Goal: Task Accomplishment & Management: Use online tool/utility

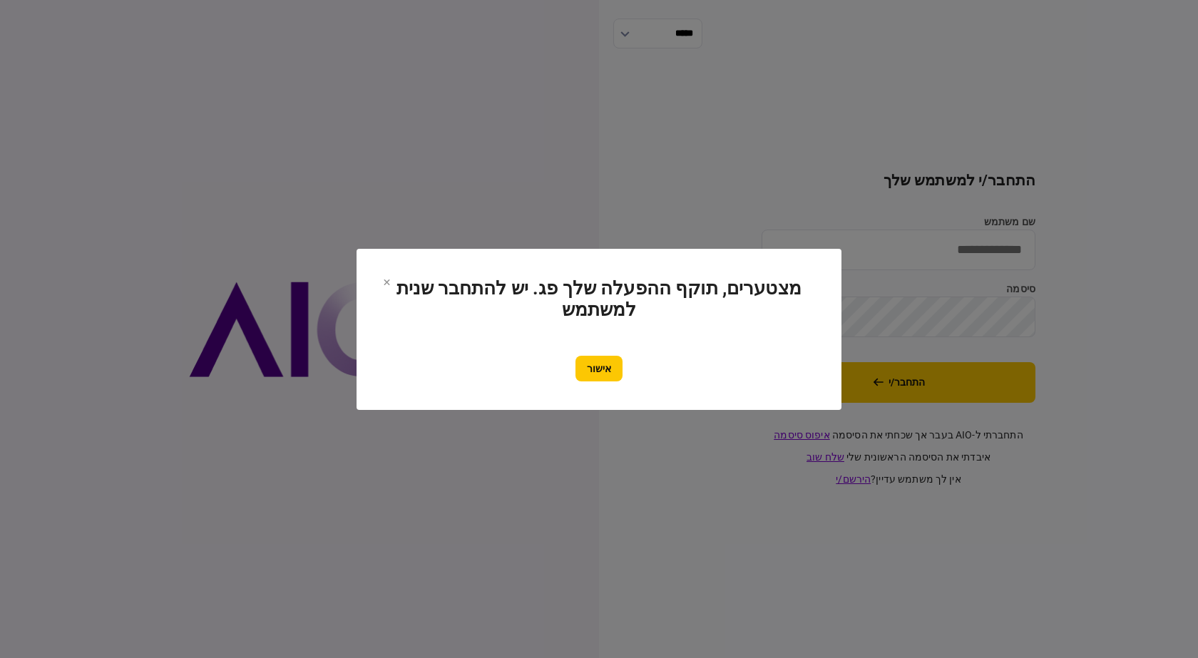
click at [601, 367] on button "אישור" at bounding box center [598, 369] width 47 height 26
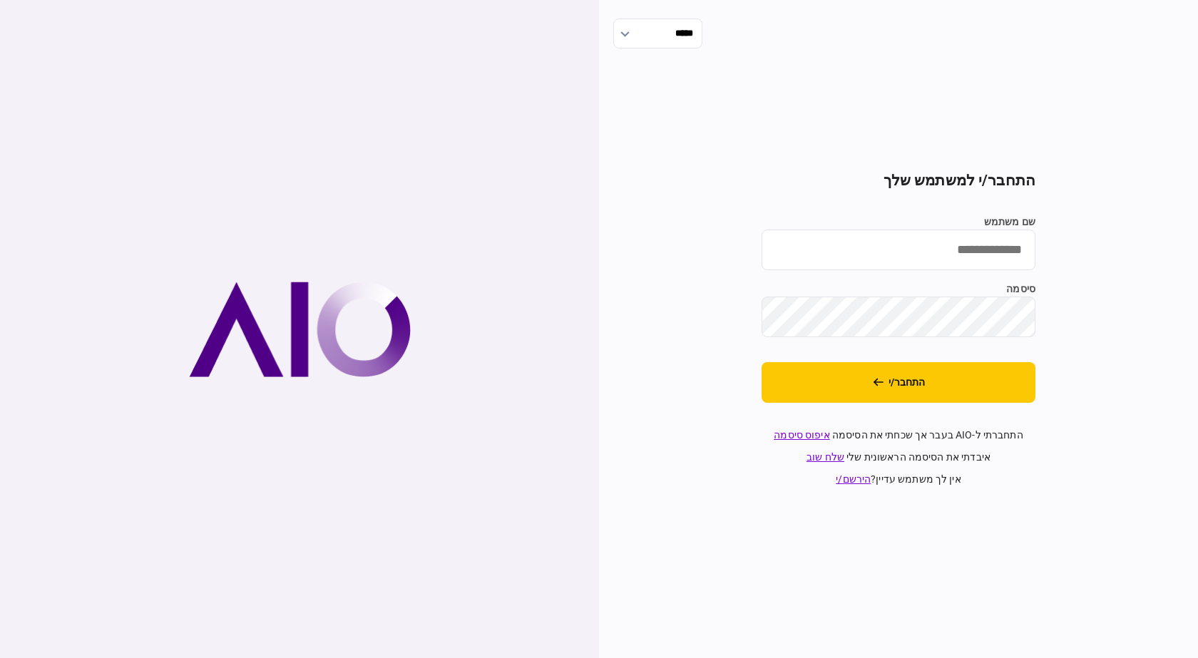
click at [985, 242] on input "שם משתמש" at bounding box center [898, 250] width 274 height 41
type input "*********"
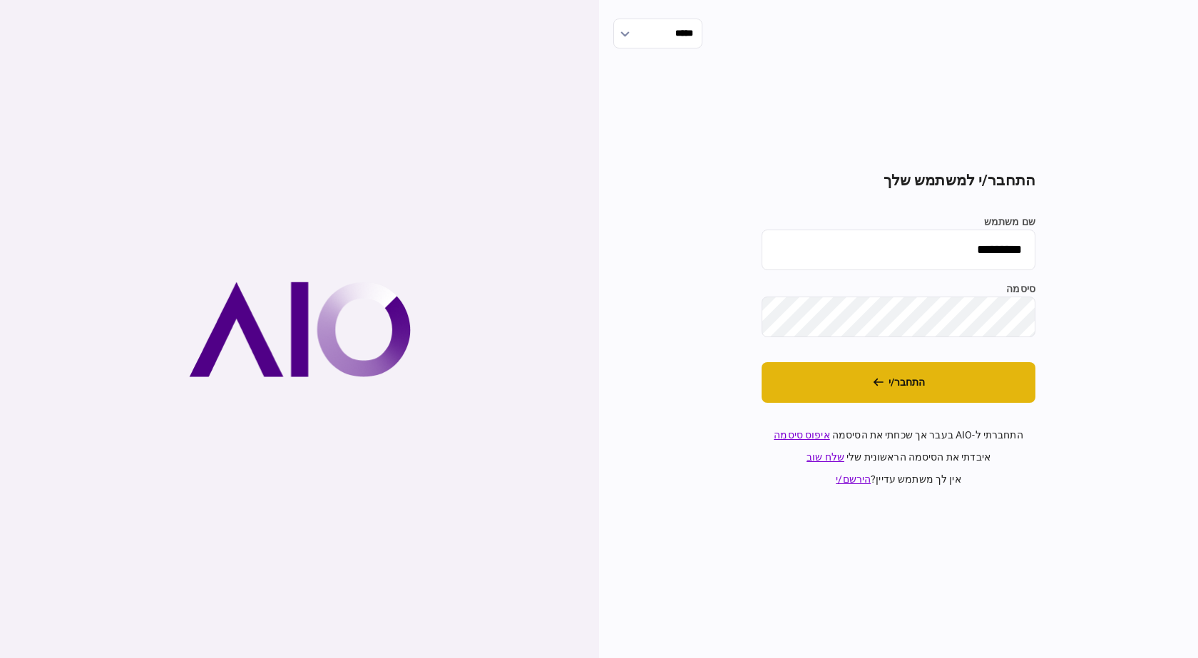
click at [761, 362] on button "התחבר/י" at bounding box center [898, 382] width 274 height 41
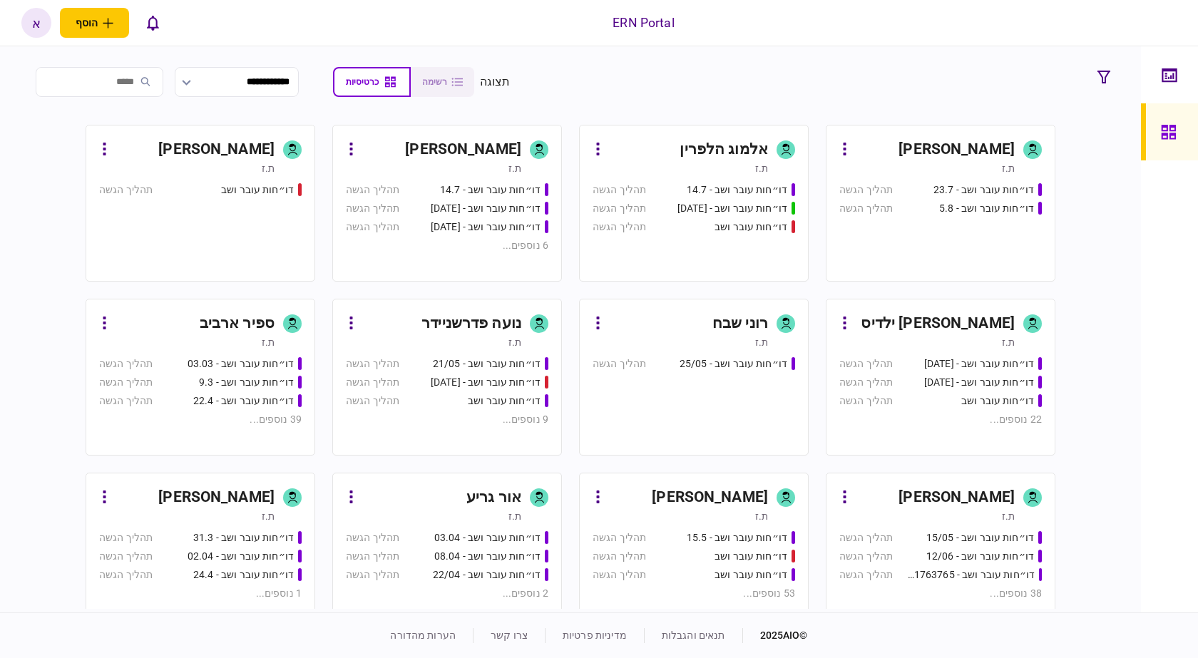
scroll to position [304, 0]
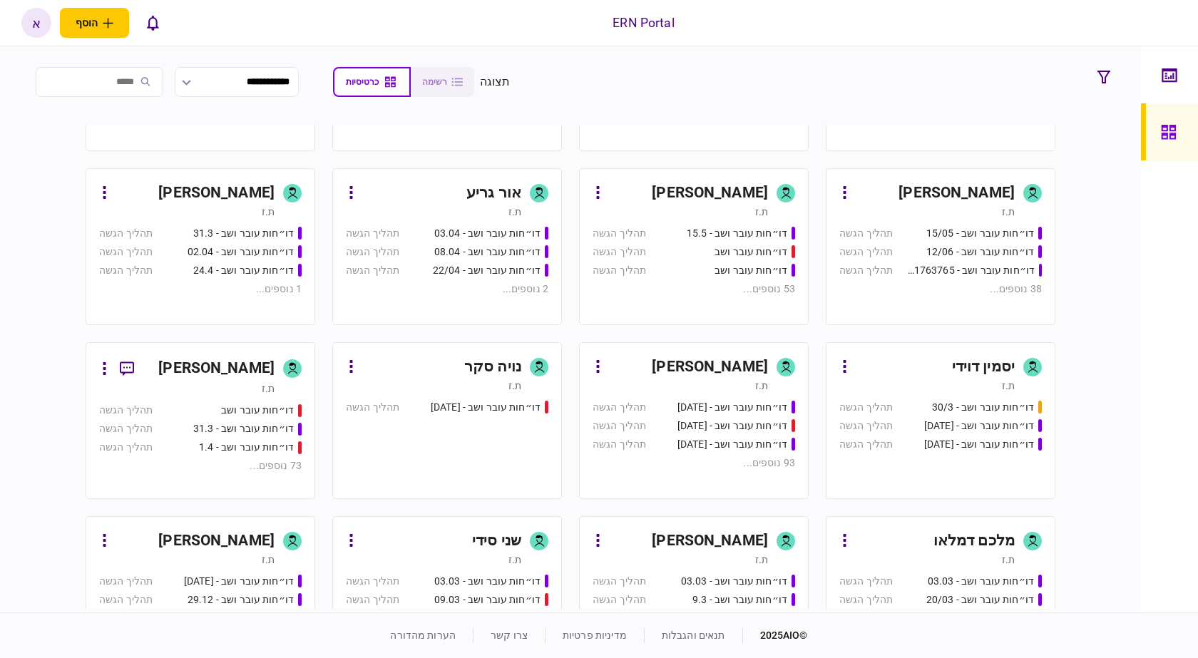
click at [688, 359] on div "[PERSON_NAME]" at bounding box center [710, 367] width 116 height 23
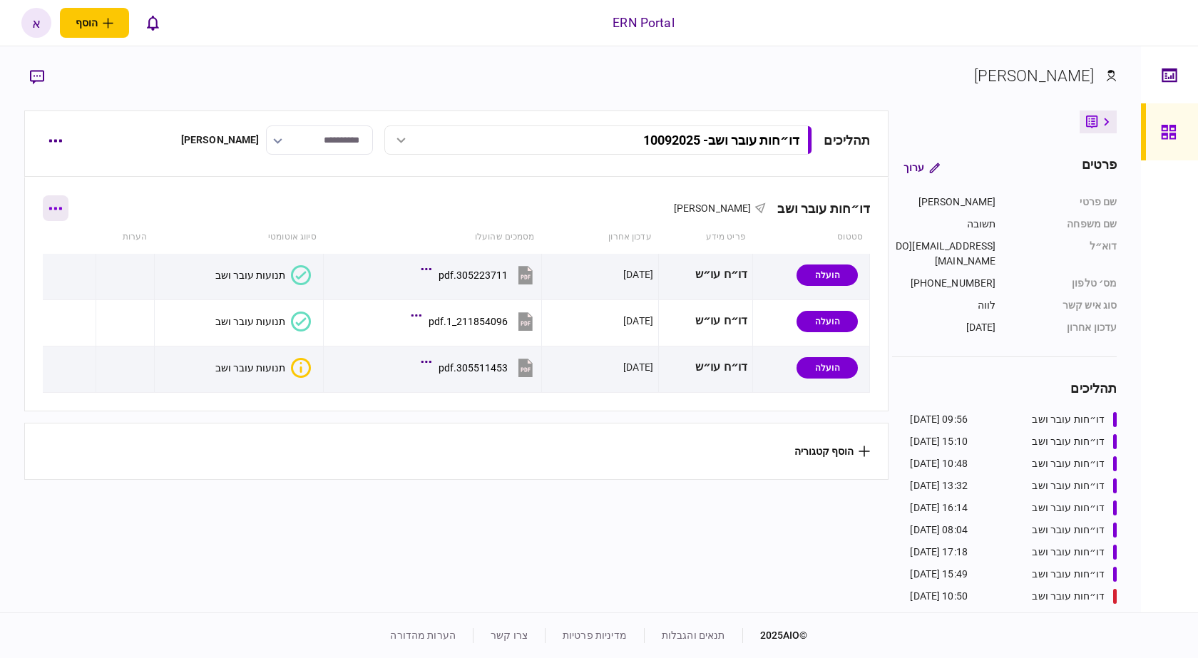
click at [66, 210] on button "button" at bounding box center [56, 208] width 26 height 26
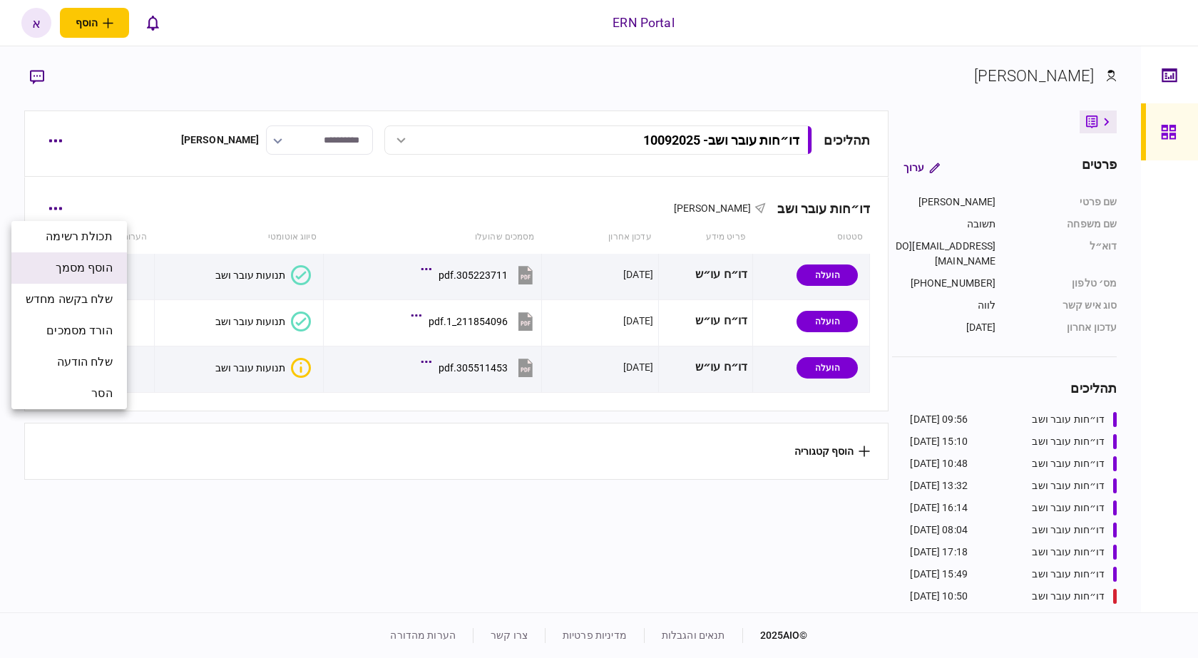
click at [89, 265] on span "הוסף מסמך" at bounding box center [84, 267] width 57 height 17
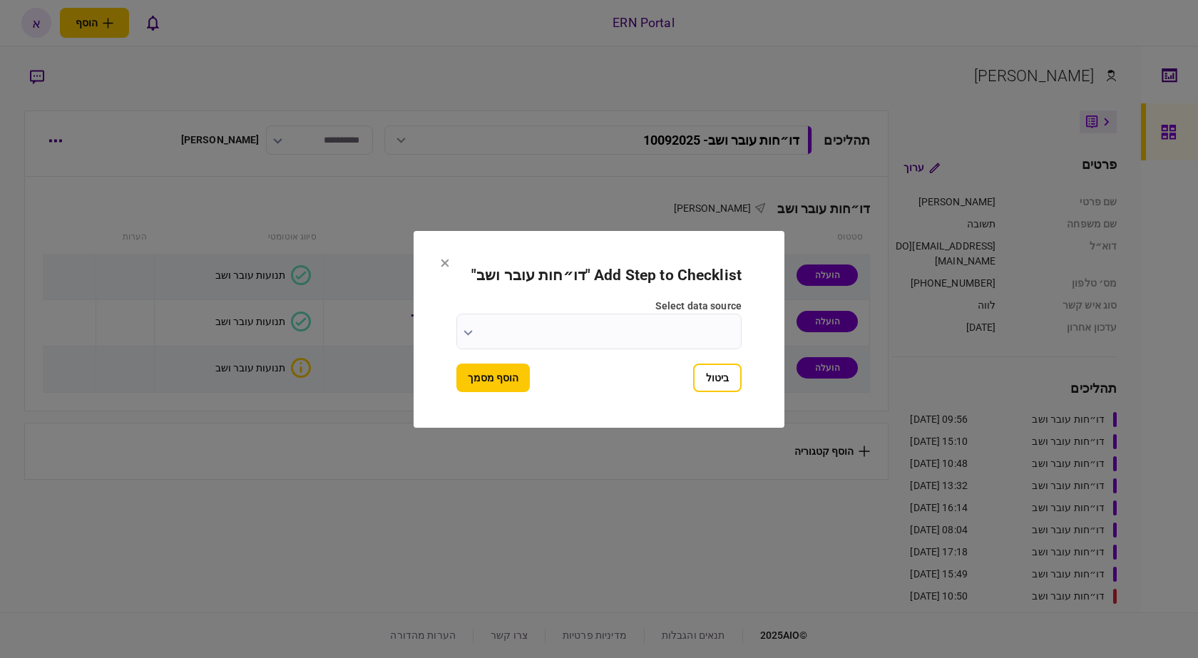
click at [682, 331] on input "select data source" at bounding box center [598, 332] width 285 height 36
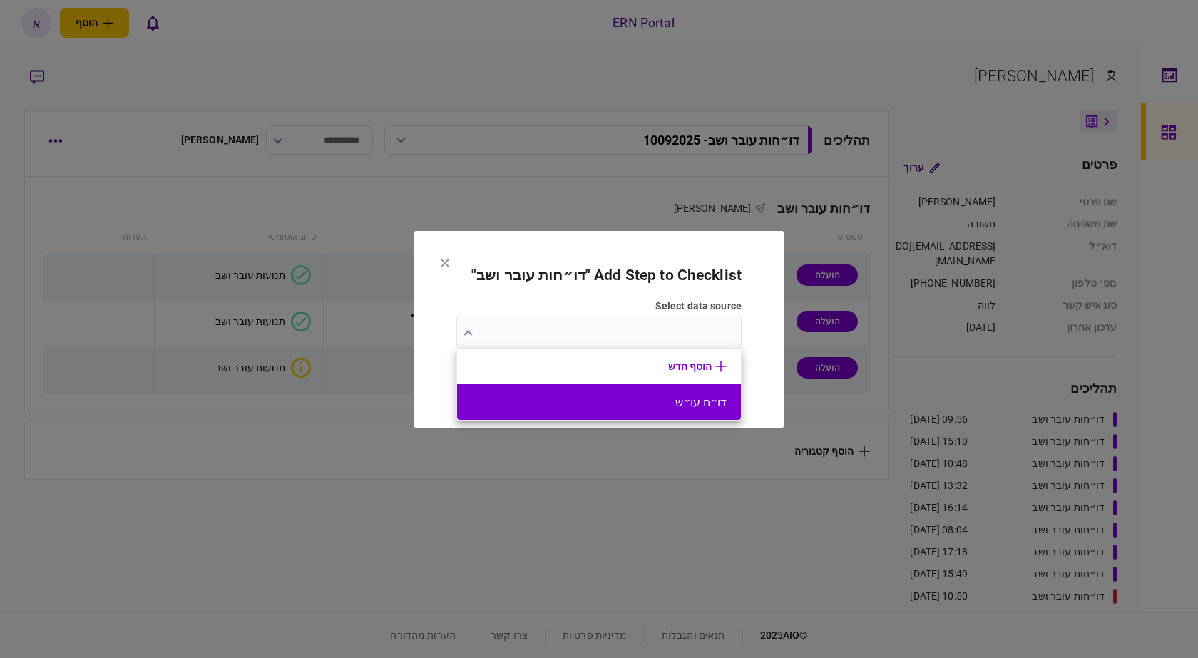
click at [686, 401] on button "דו״ח עו״ש" at bounding box center [598, 403] width 255 height 14
type input "*********"
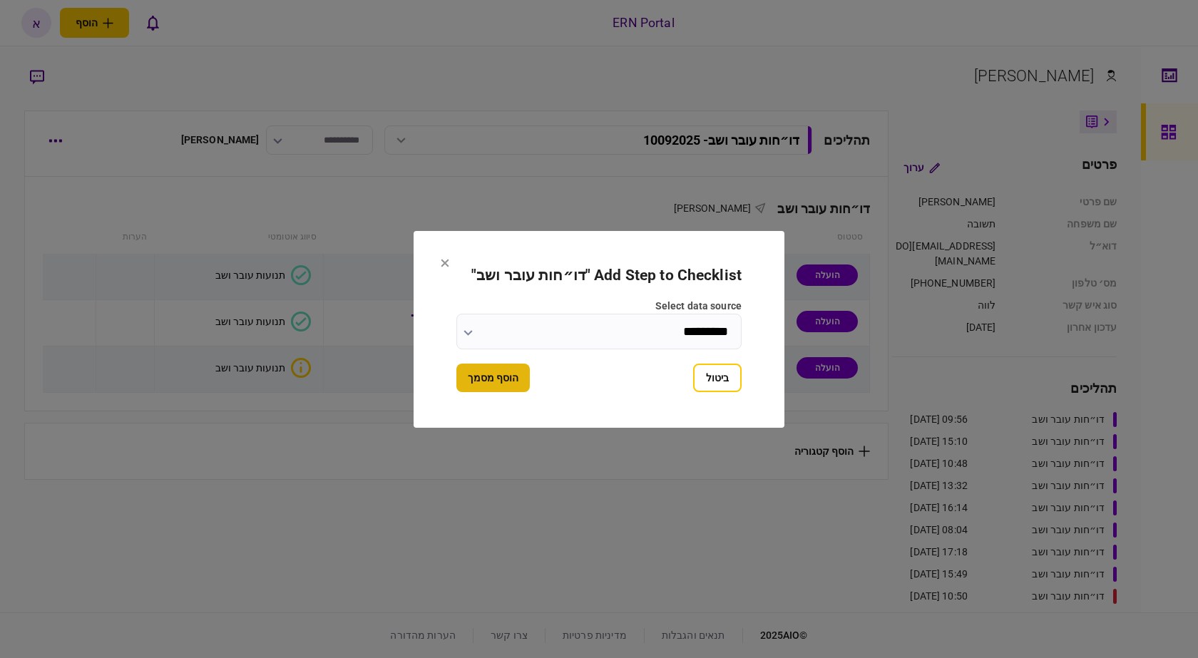
click at [477, 374] on button "הוסף מסמך" at bounding box center [492, 378] width 73 height 29
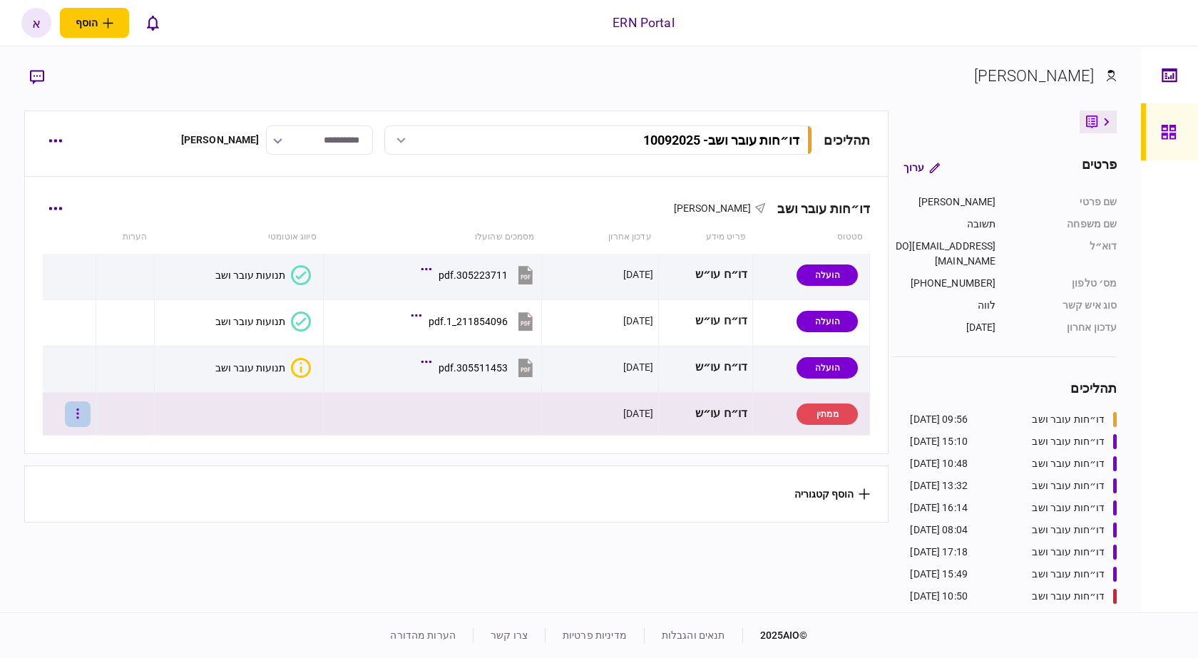
click at [91, 412] on button "button" at bounding box center [78, 414] width 26 height 26
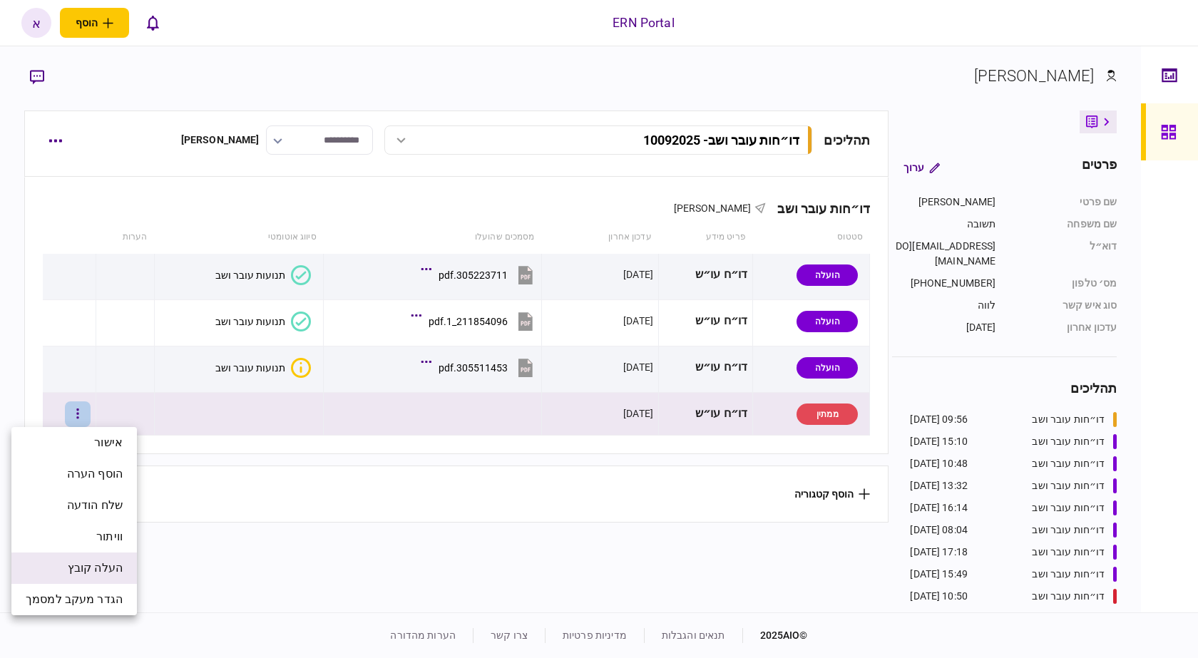
click at [77, 567] on span "העלה קובץ" at bounding box center [95, 568] width 55 height 17
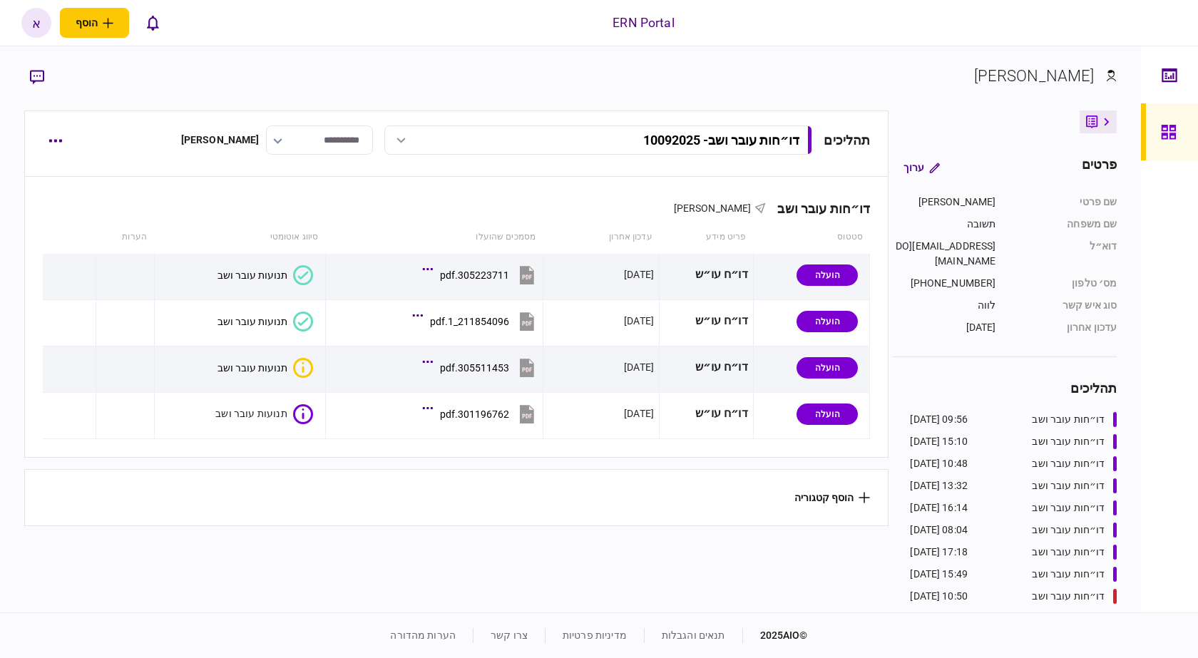
click at [269, 471] on section "הוסף קטגוריה" at bounding box center [456, 497] width 865 height 57
click at [268, 412] on div "תנועות עובר ושב" at bounding box center [250, 413] width 70 height 11
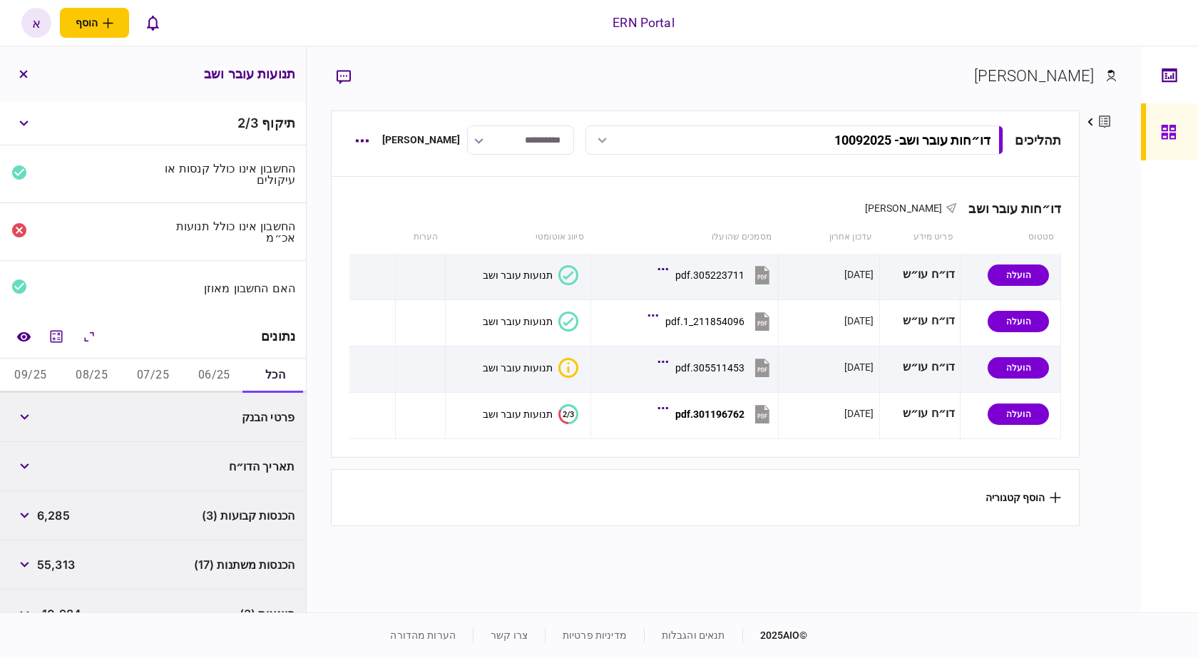
drag, startPoint x: 211, startPoint y: 371, endPoint x: 204, endPoint y: 368, distance: 8.0
click at [208, 369] on button "06/25" at bounding box center [213, 376] width 61 height 34
click at [47, 332] on button "מחשבון" at bounding box center [56, 337] width 26 height 26
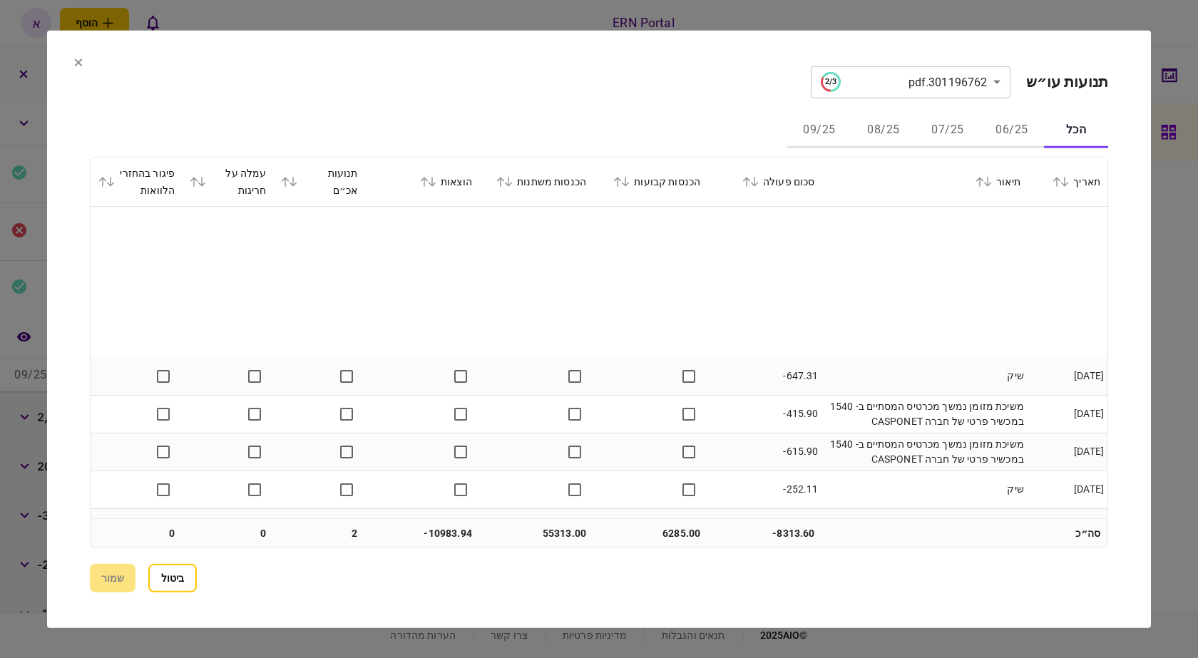
scroll to position [152, 0]
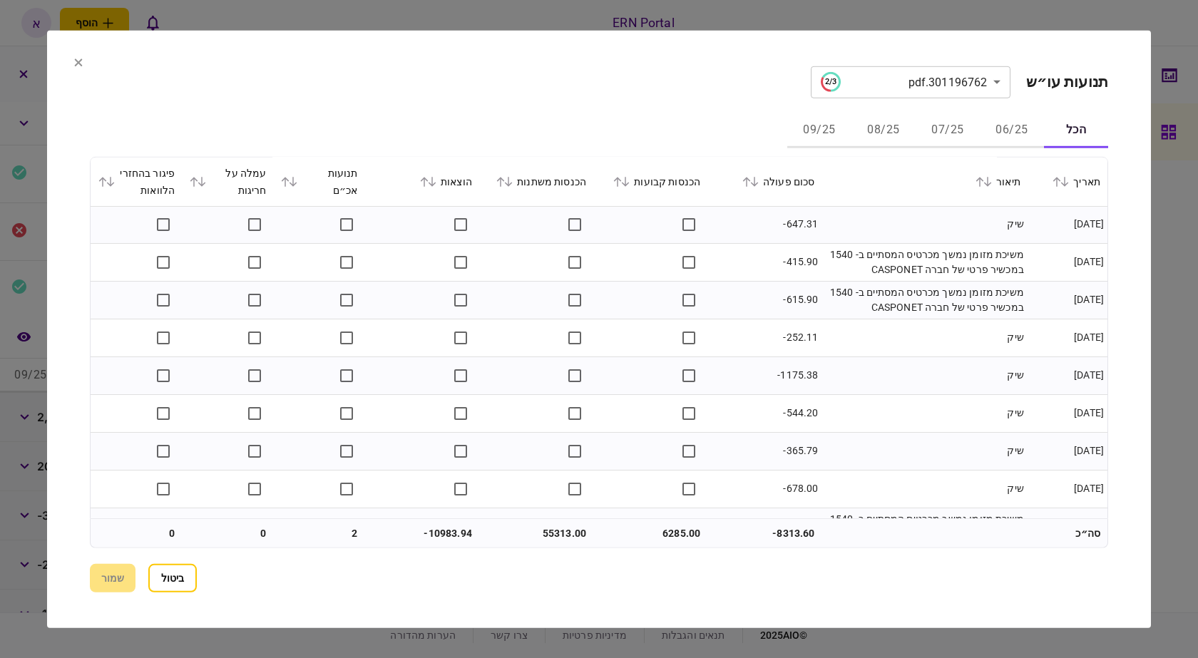
click at [999, 123] on button "06/25" at bounding box center [1011, 130] width 64 height 34
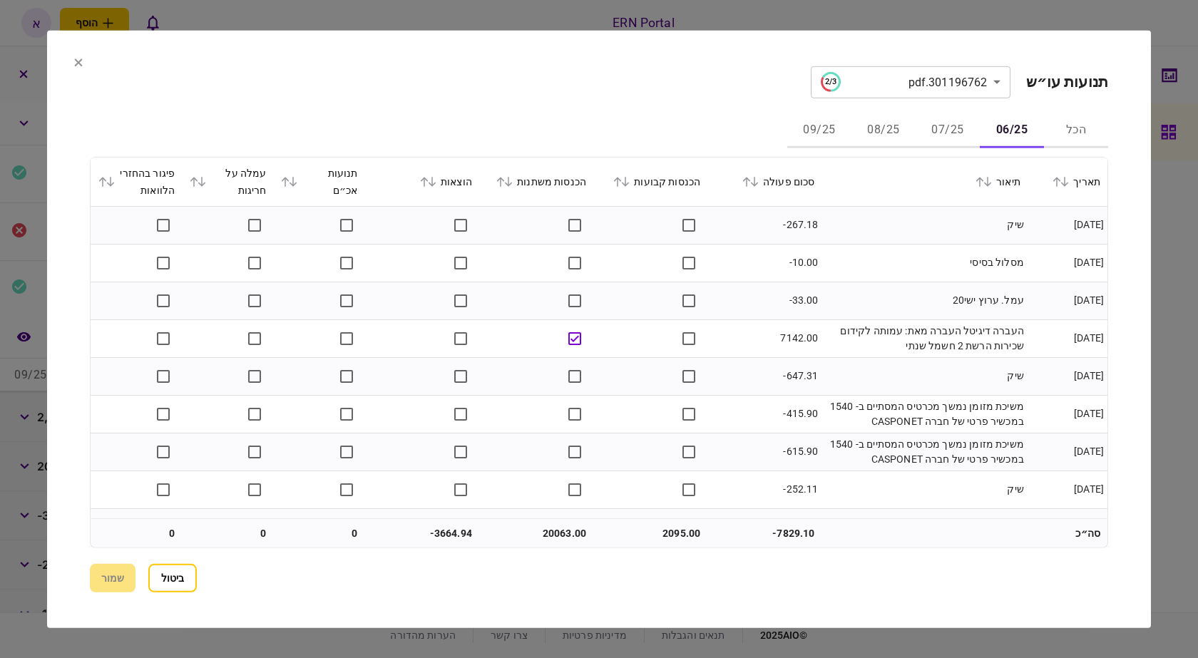
click at [943, 125] on button "07/25" at bounding box center [947, 130] width 64 height 34
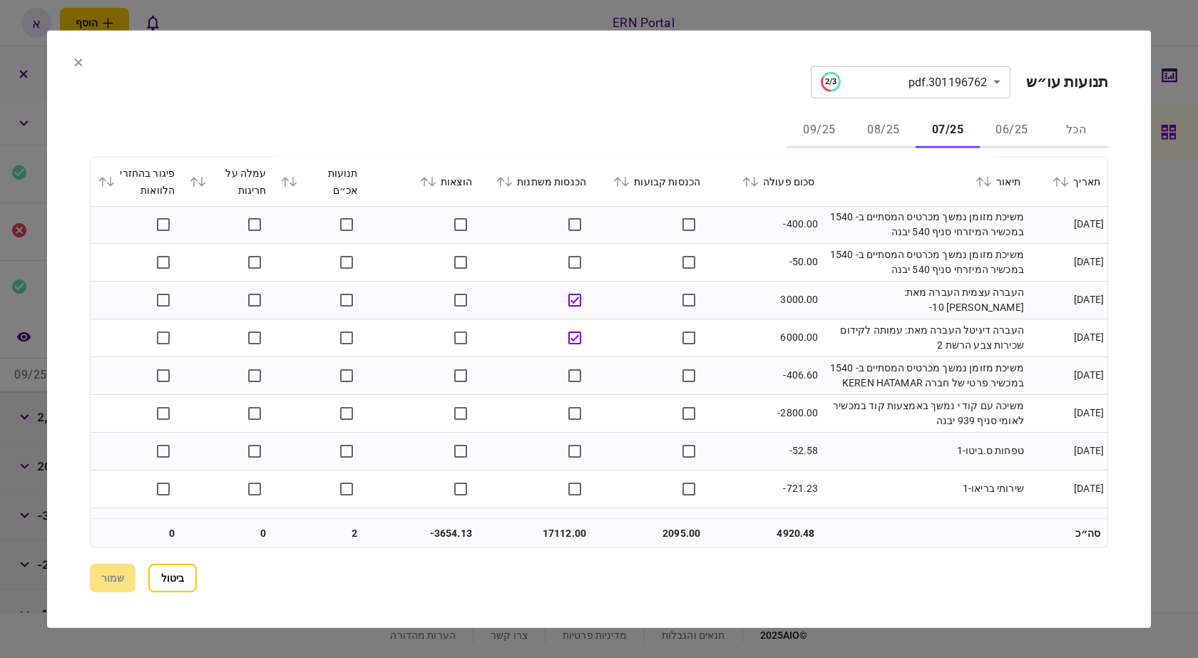
click at [1009, 121] on button "06/25" at bounding box center [1011, 130] width 64 height 34
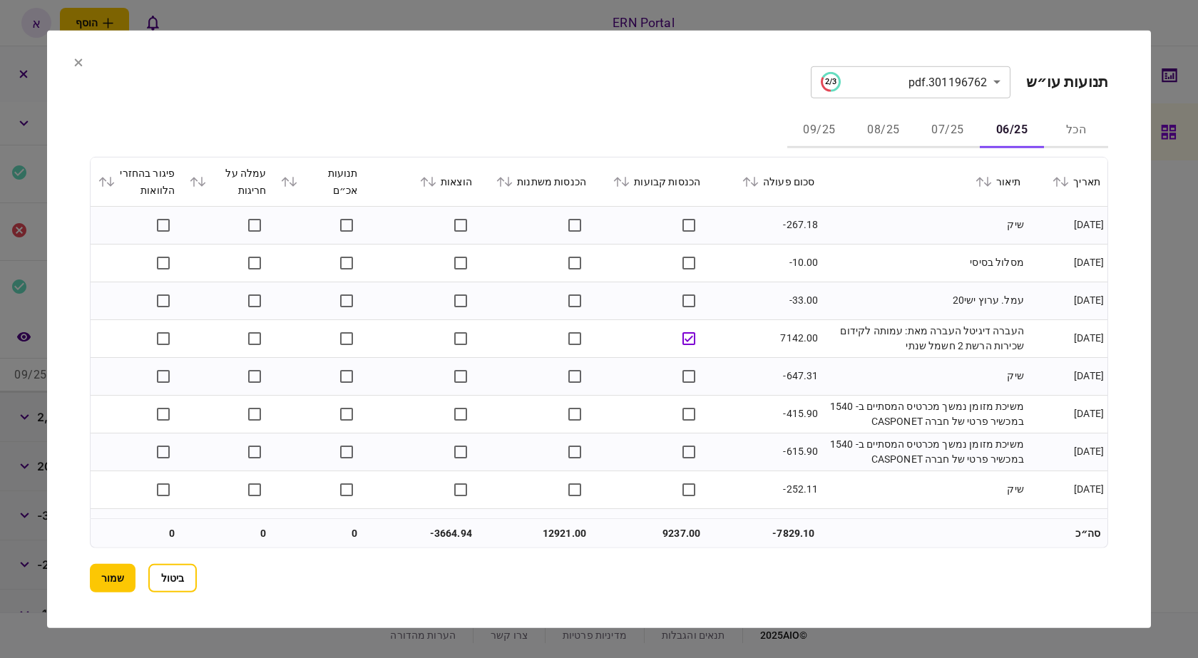
click at [945, 131] on button "07/25" at bounding box center [947, 130] width 64 height 34
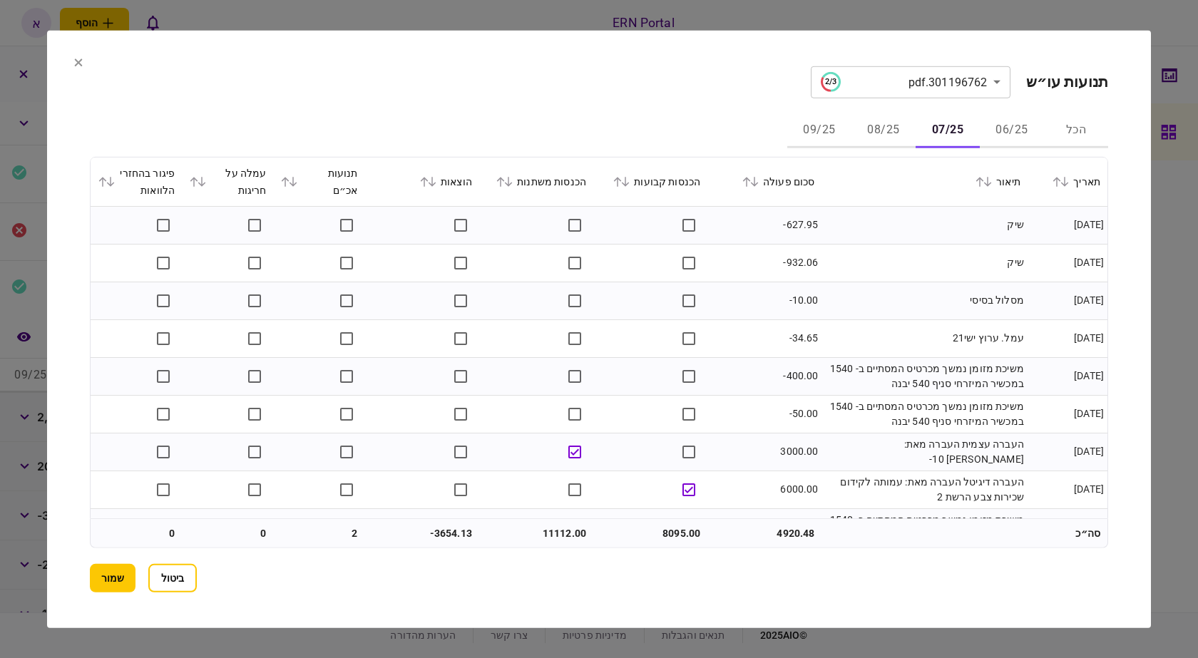
click at [999, 124] on button "06/25" at bounding box center [1011, 130] width 64 height 34
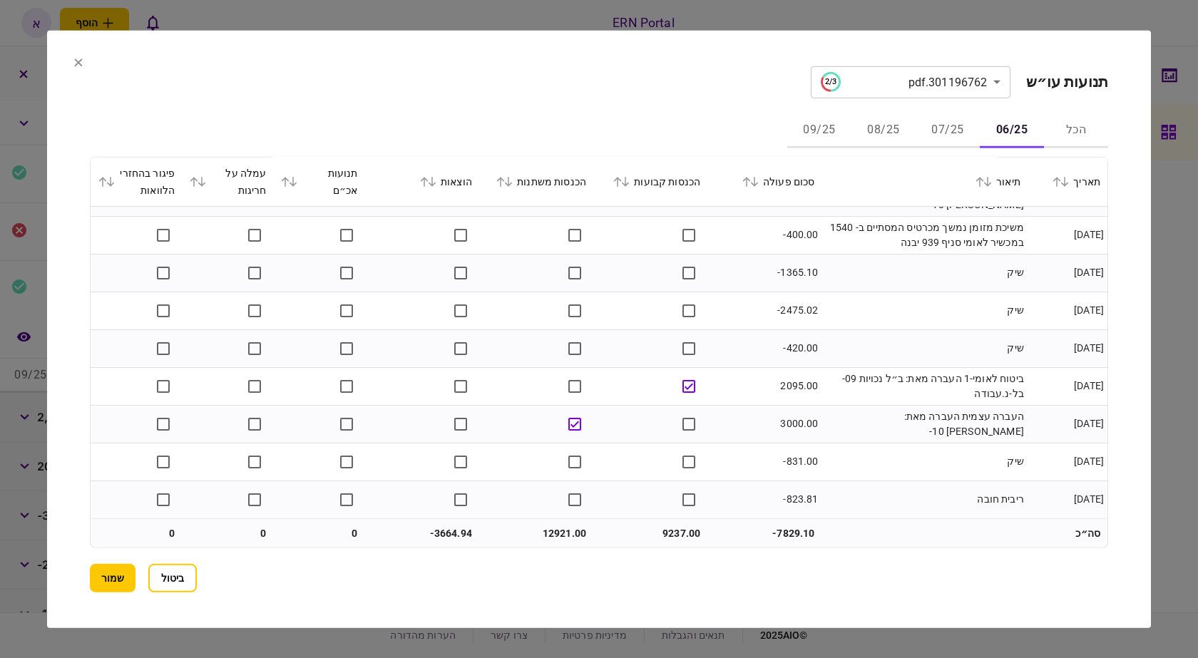
scroll to position [1088, 0]
click at [953, 124] on button "07/25" at bounding box center [947, 130] width 64 height 34
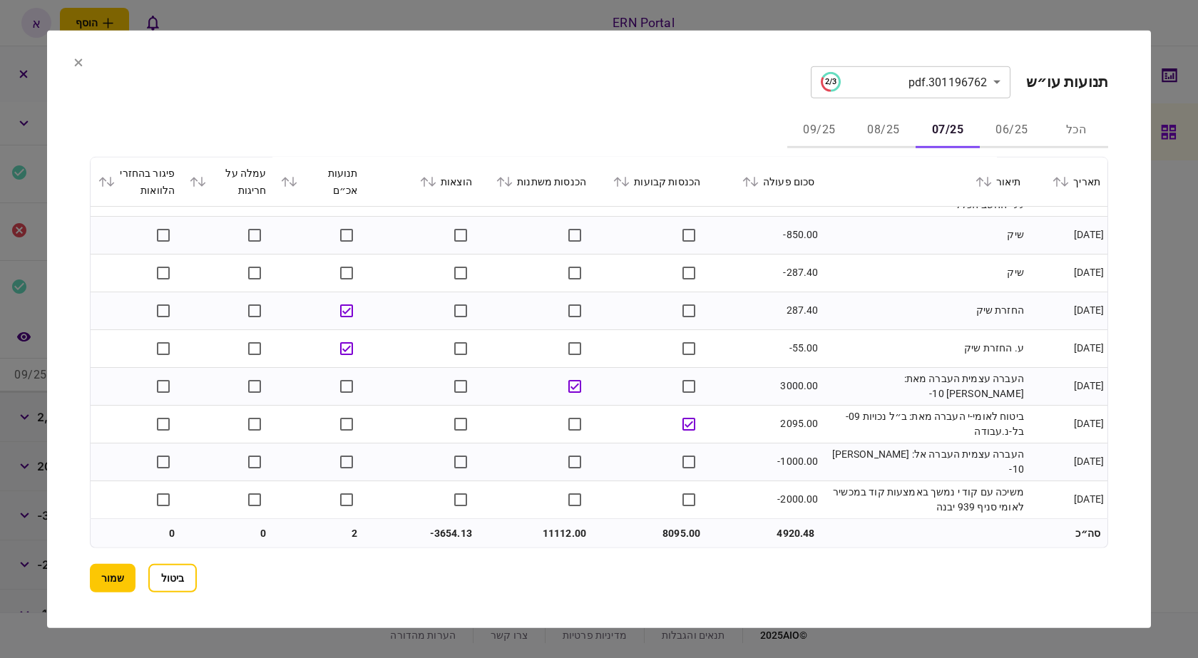
scroll to position [899, 0]
click at [895, 134] on button "08/25" at bounding box center [883, 130] width 64 height 34
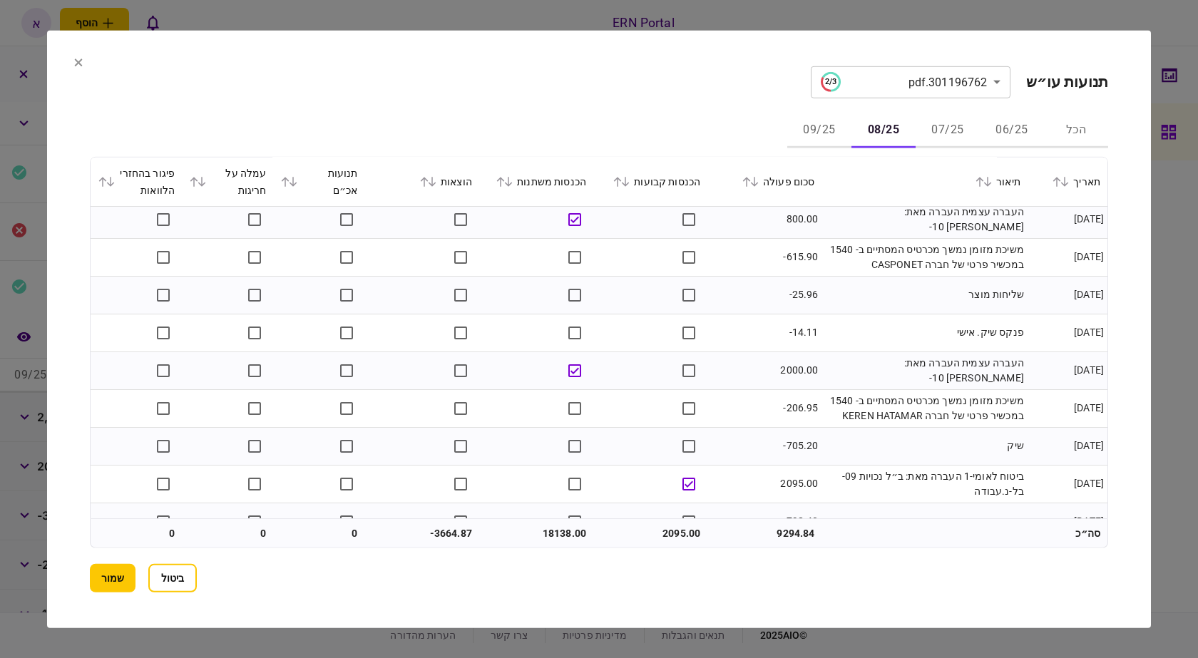
scroll to position [937, 0]
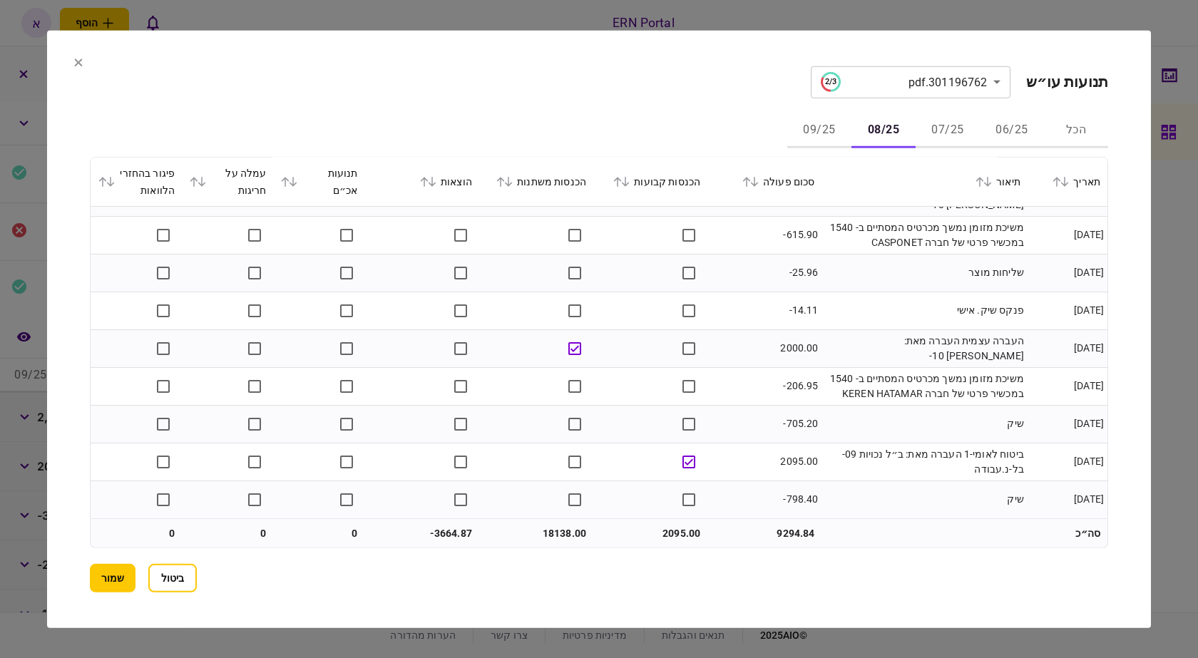
click at [949, 131] on button "07/25" at bounding box center [947, 130] width 64 height 34
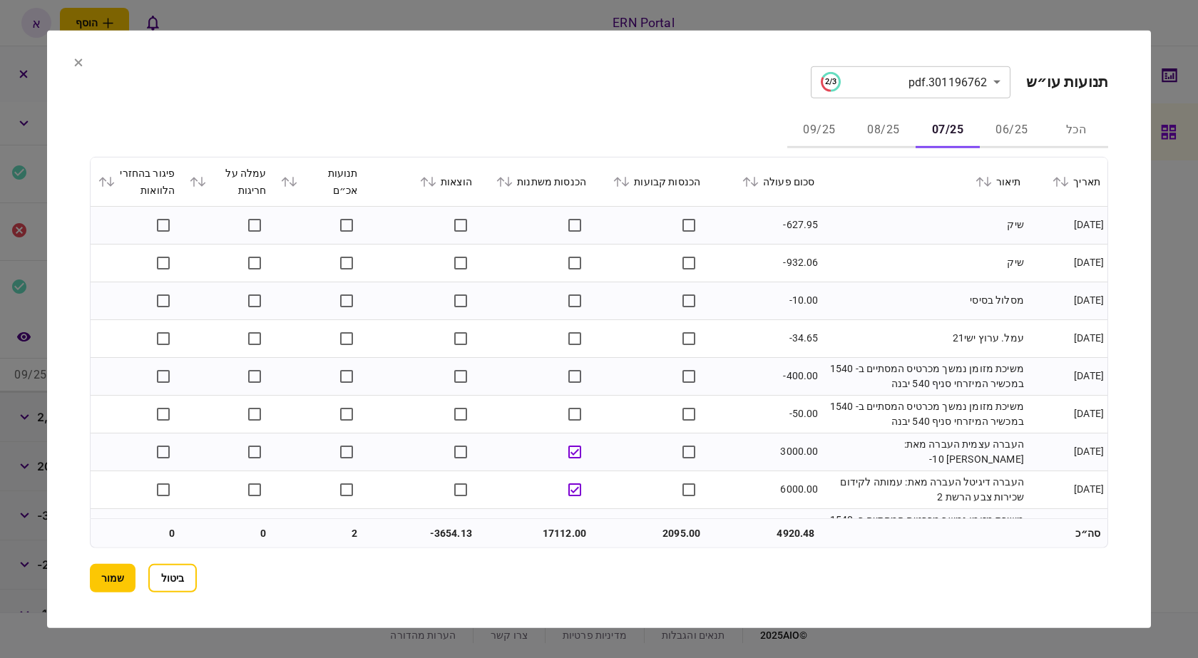
drag, startPoint x: 992, startPoint y: 128, endPoint x: 965, endPoint y: 150, distance: 34.0
click at [989, 128] on button "06/25" at bounding box center [1011, 130] width 64 height 34
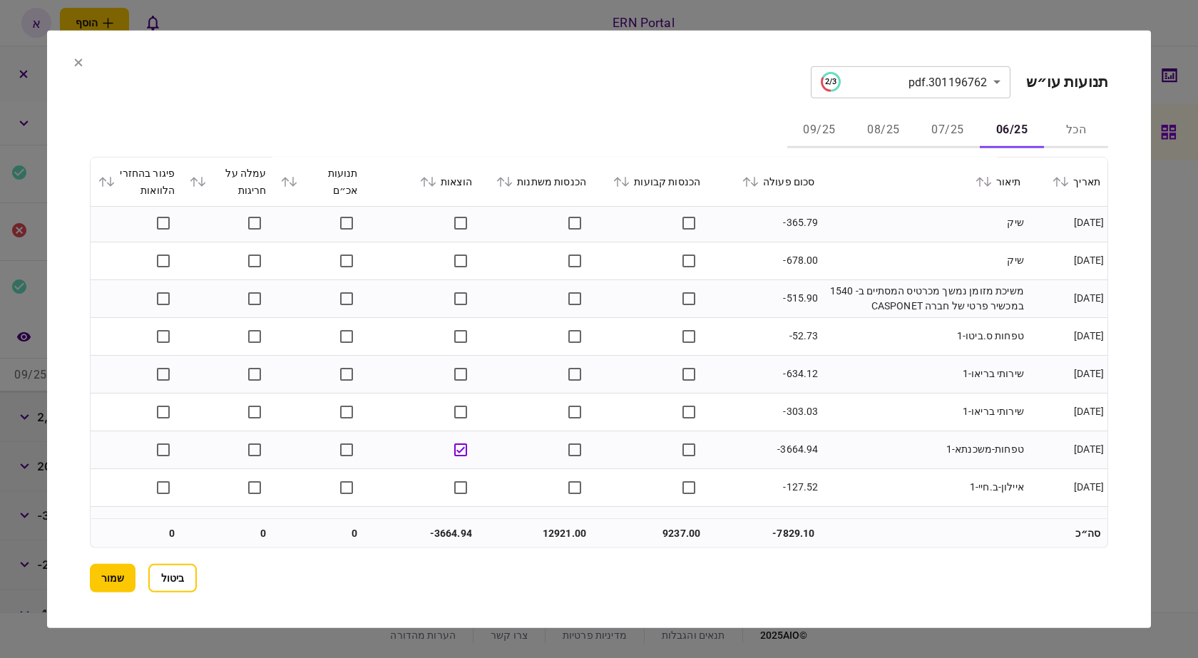
scroll to position [0, 0]
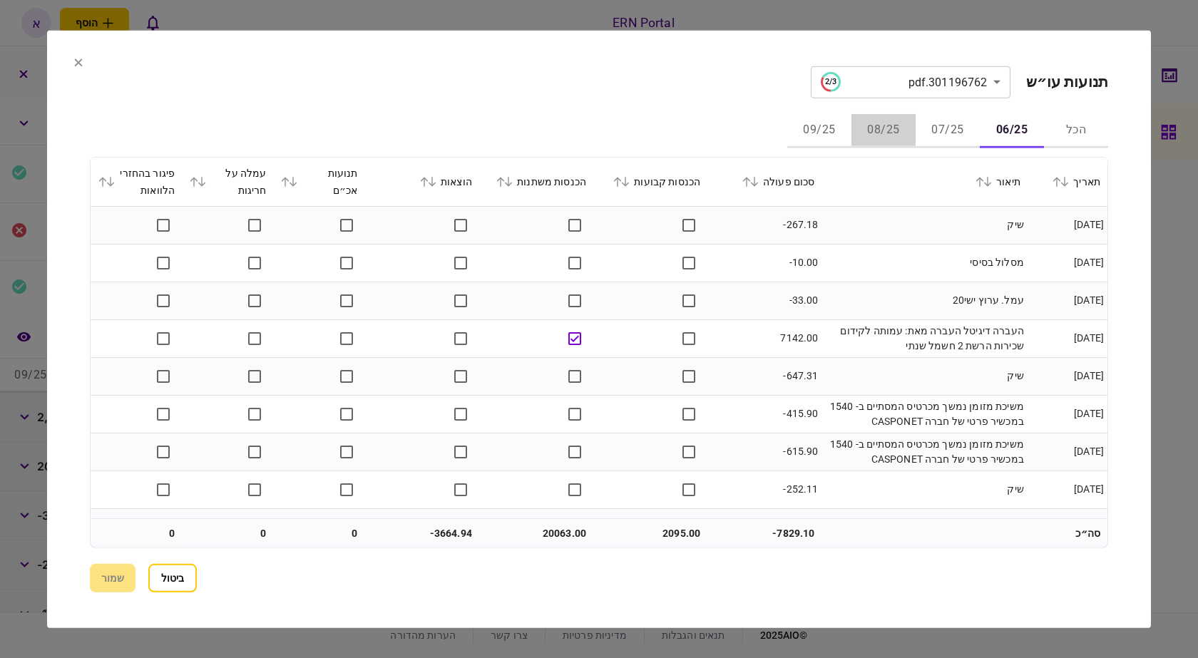
drag, startPoint x: 875, startPoint y: 125, endPoint x: 863, endPoint y: 140, distance: 19.3
click at [871, 123] on button "08/25" at bounding box center [883, 130] width 64 height 34
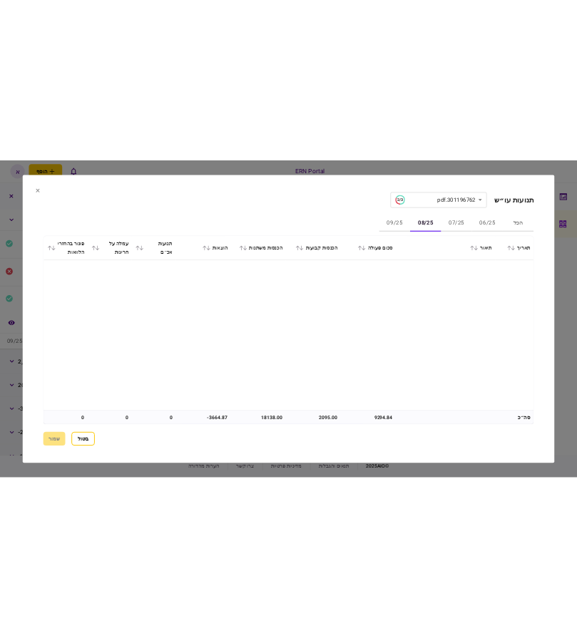
scroll to position [926, 0]
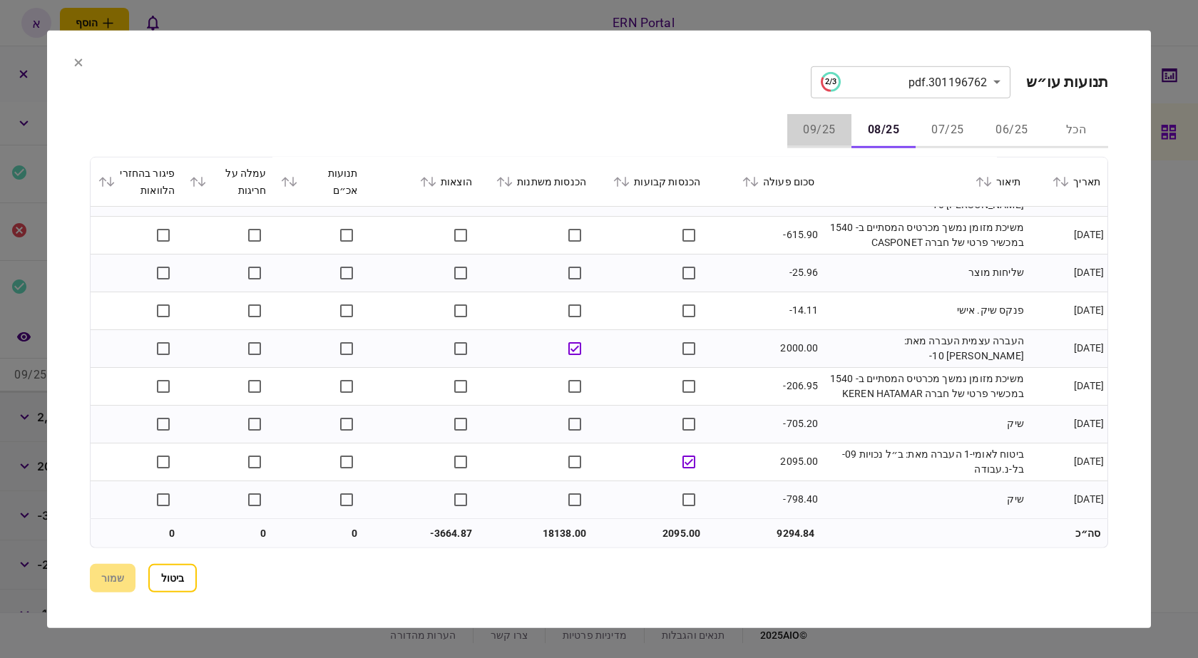
click at [823, 135] on button "09/25" at bounding box center [819, 130] width 64 height 34
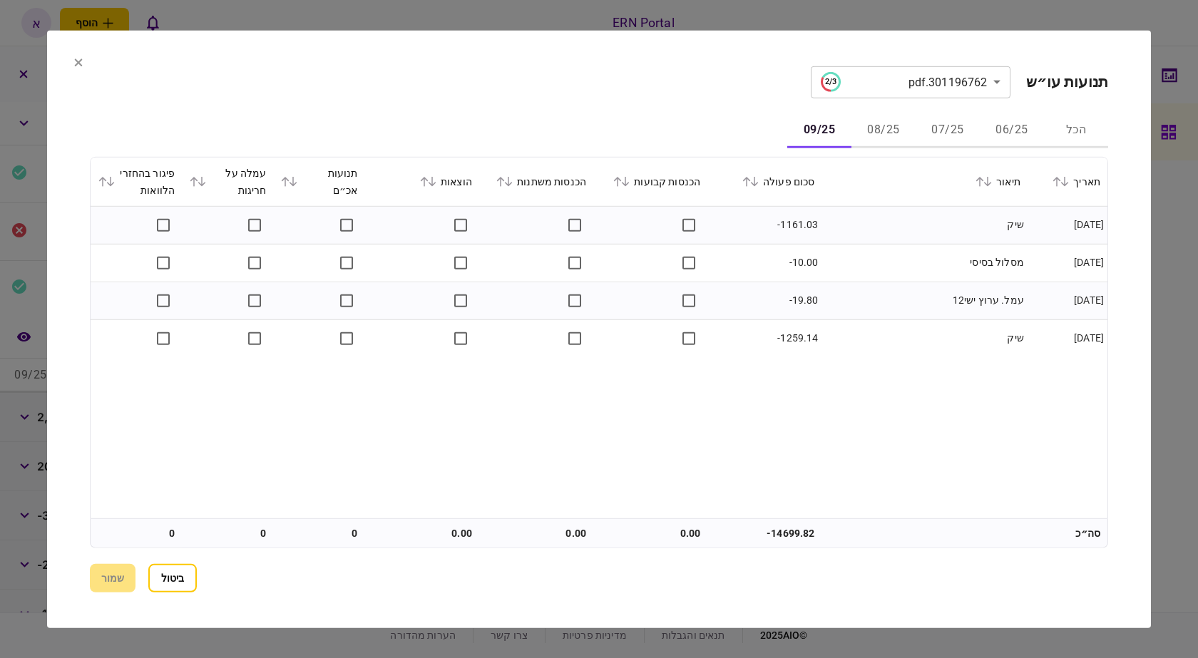
drag, startPoint x: 163, startPoint y: 587, endPoint x: 164, endPoint y: 569, distance: 18.6
click at [163, 581] on button "ביטול" at bounding box center [172, 578] width 48 height 29
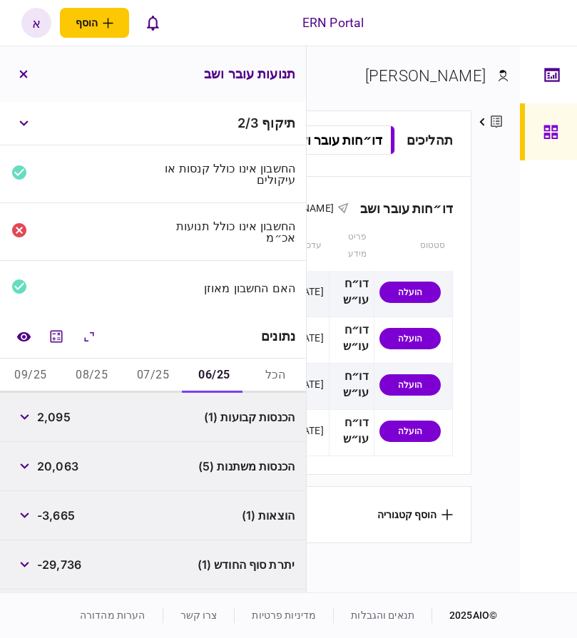
click at [54, 411] on span "2,095" at bounding box center [54, 416] width 34 height 17
copy span "2,095"
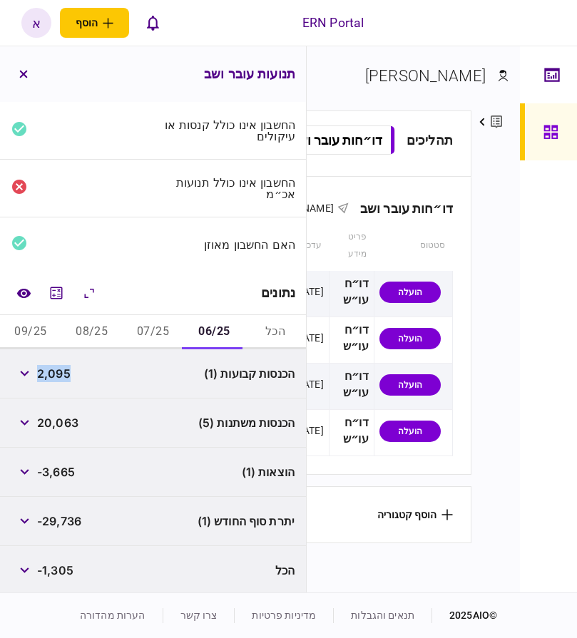
click at [58, 520] on span "-29,736" at bounding box center [59, 521] width 44 height 17
copy span "29,736"
drag, startPoint x: 149, startPoint y: 330, endPoint x: 114, endPoint y: 391, distance: 69.9
click at [149, 330] on button "07/25" at bounding box center [153, 332] width 61 height 34
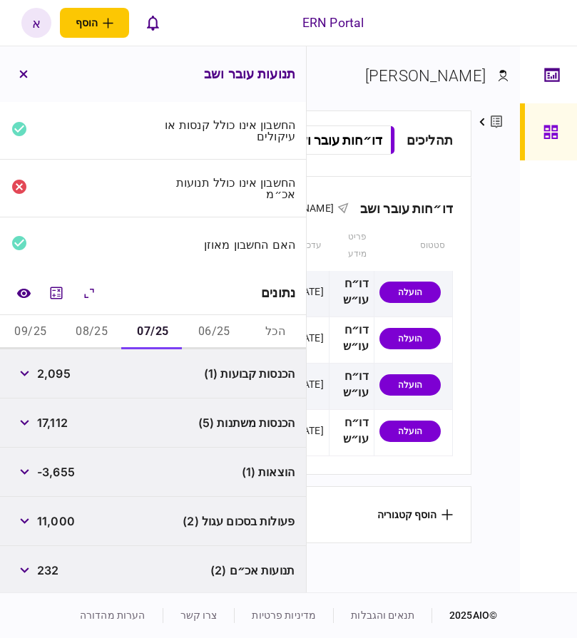
click at [58, 374] on span "2,095" at bounding box center [54, 373] width 34 height 17
copy span "2,095"
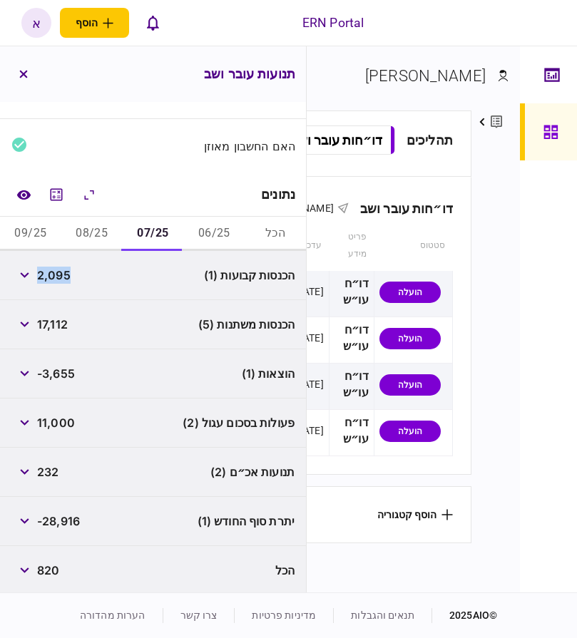
click at [59, 513] on span "-28,916" at bounding box center [58, 521] width 43 height 17
copy span "28,916"
click at [11, 474] on div "תנועות אכ״ם (2) 232" at bounding box center [153, 472] width 306 height 49
click at [24, 469] on icon "button" at bounding box center [24, 472] width 9 height 6
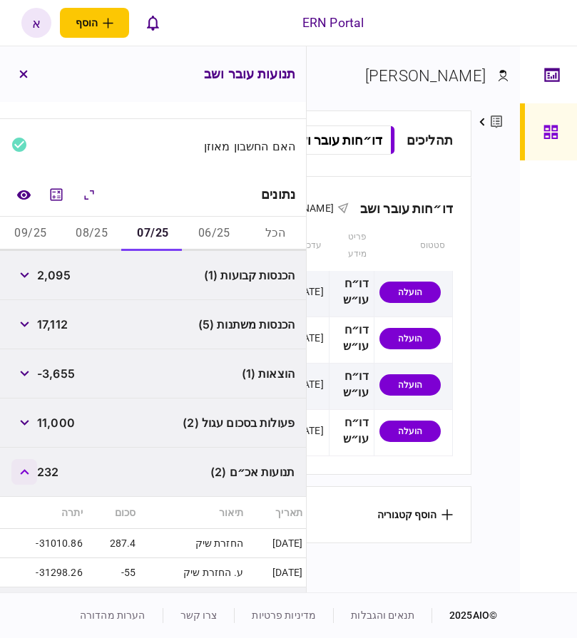
click at [37, 477] on button "button" at bounding box center [24, 472] width 26 height 26
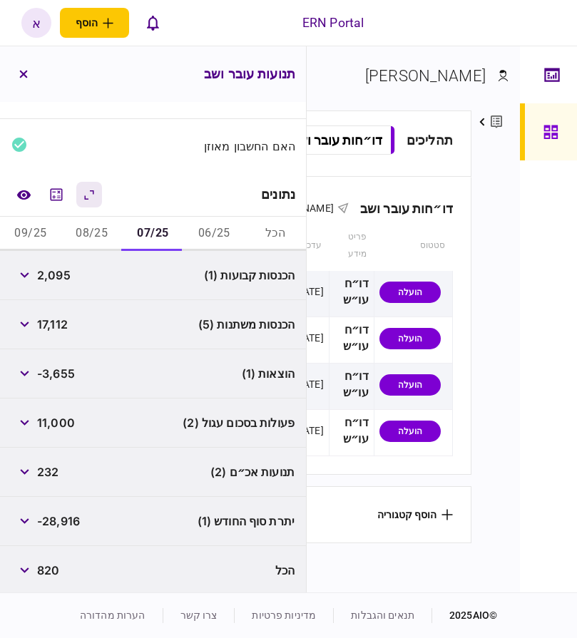
click at [89, 239] on button "08/25" at bounding box center [91, 234] width 61 height 34
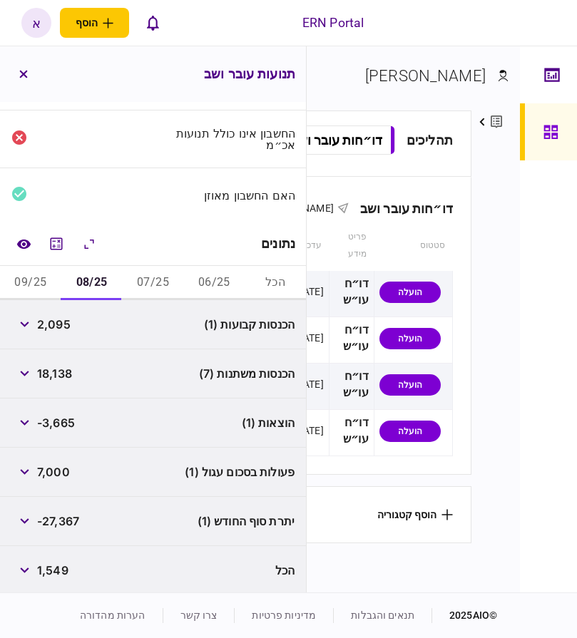
click at [71, 319] on span "2,095" at bounding box center [54, 324] width 34 height 17
click at [71, 318] on span "2,095" at bounding box center [54, 324] width 34 height 17
copy div "2,095"
click at [66, 528] on div "-27,367" at bounding box center [45, 521] width 68 height 26
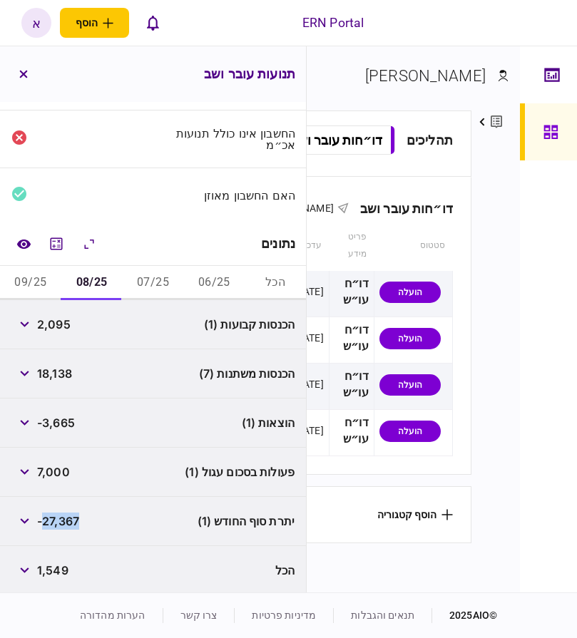
click at [66, 528] on div "-27,367" at bounding box center [45, 521] width 68 height 26
copy span "27,367"
click at [17, 274] on button "09/25" at bounding box center [30, 283] width 61 height 34
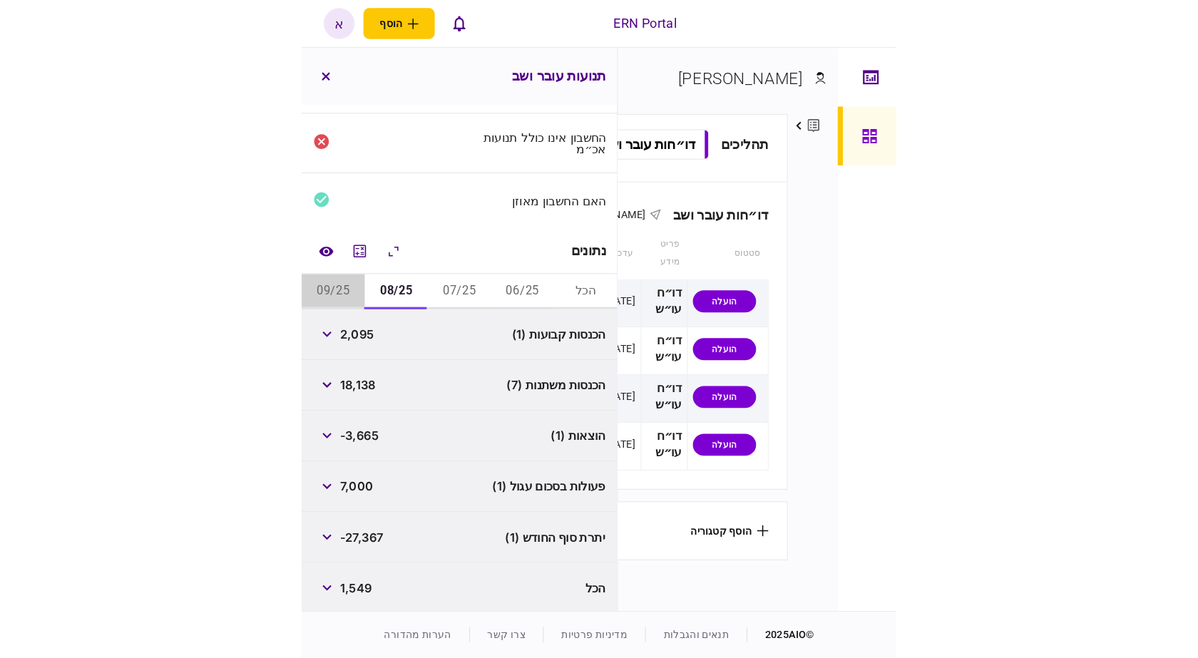
scroll to position [0, 0]
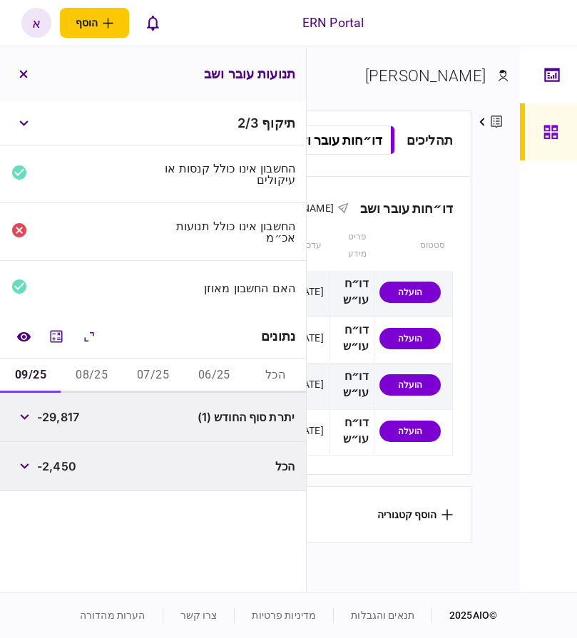
click at [65, 422] on span "-29,817" at bounding box center [58, 416] width 42 height 17
click at [65, 421] on span "-29,817" at bounding box center [58, 416] width 42 height 17
copy span "29,817"
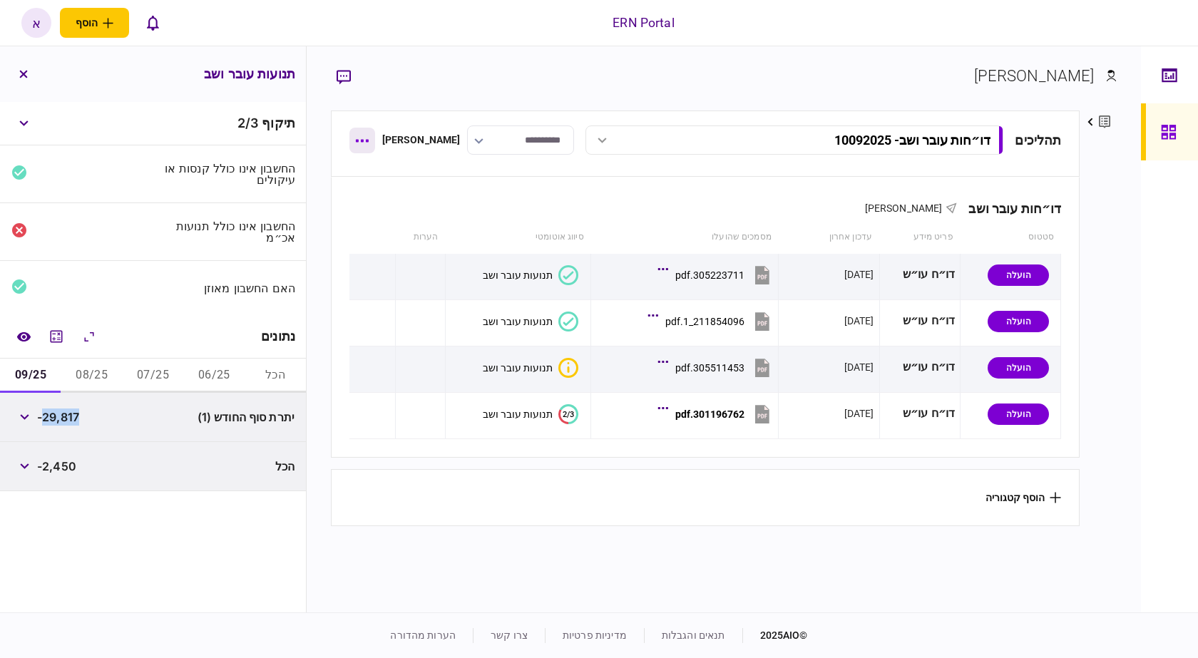
click at [361, 139] on icon "button" at bounding box center [362, 141] width 14 height 4
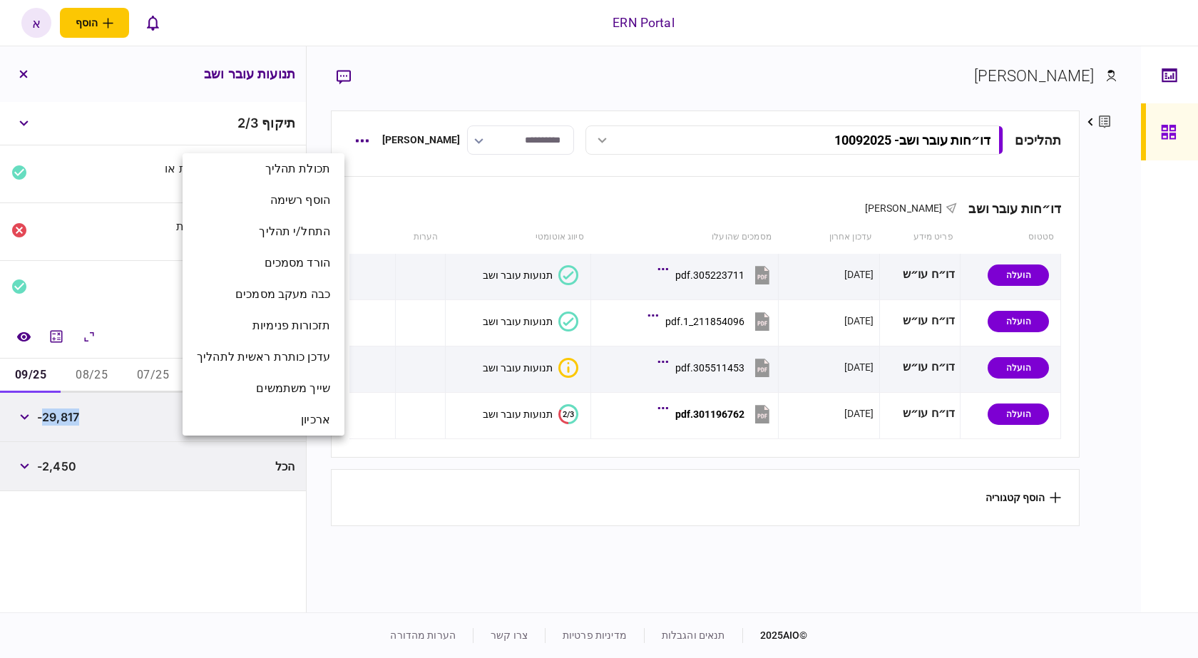
click at [504, 182] on div at bounding box center [599, 329] width 1198 height 658
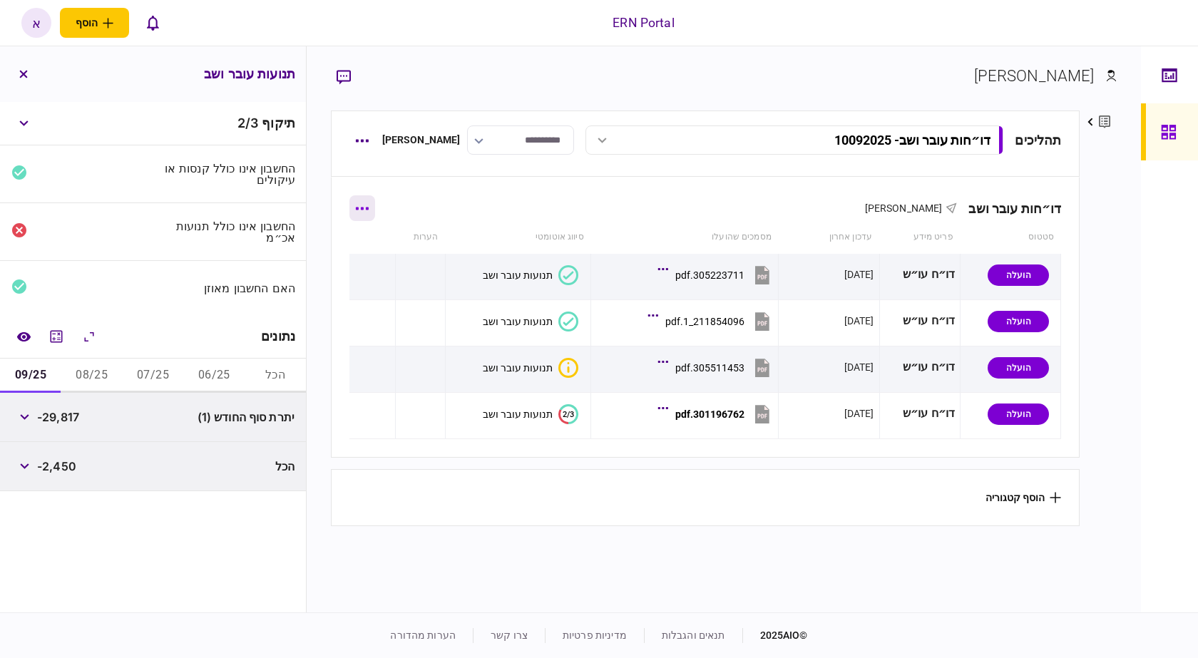
click at [364, 200] on button "button" at bounding box center [362, 208] width 26 height 26
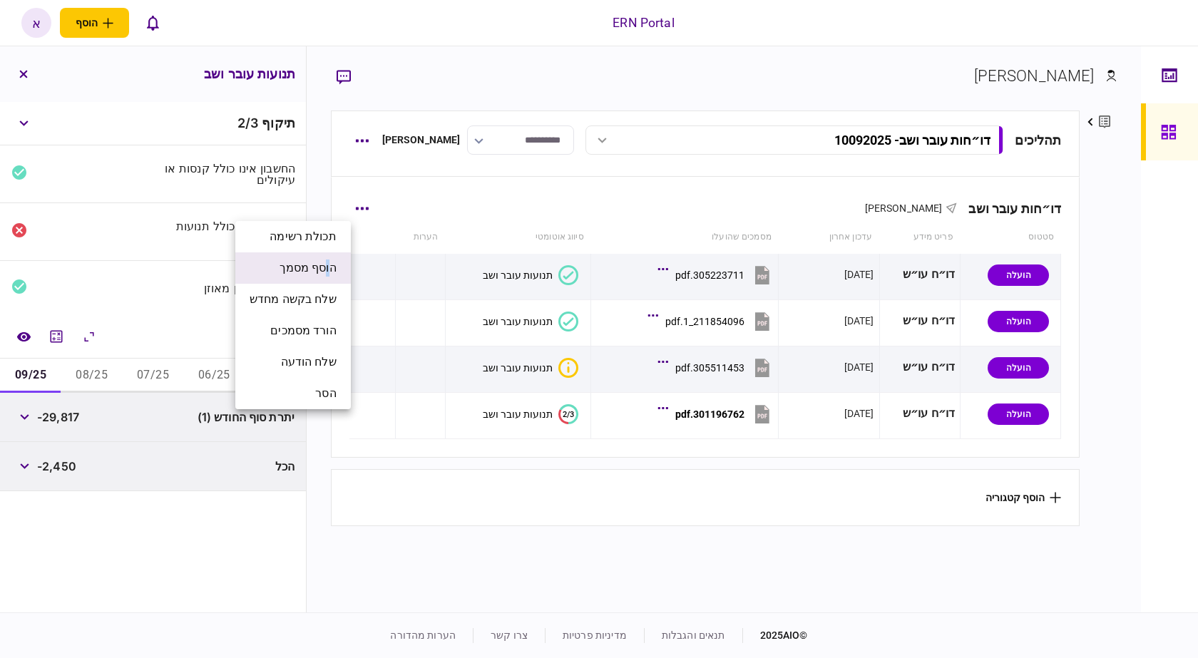
click at [333, 270] on span "הוסף מסמך" at bounding box center [307, 267] width 57 height 17
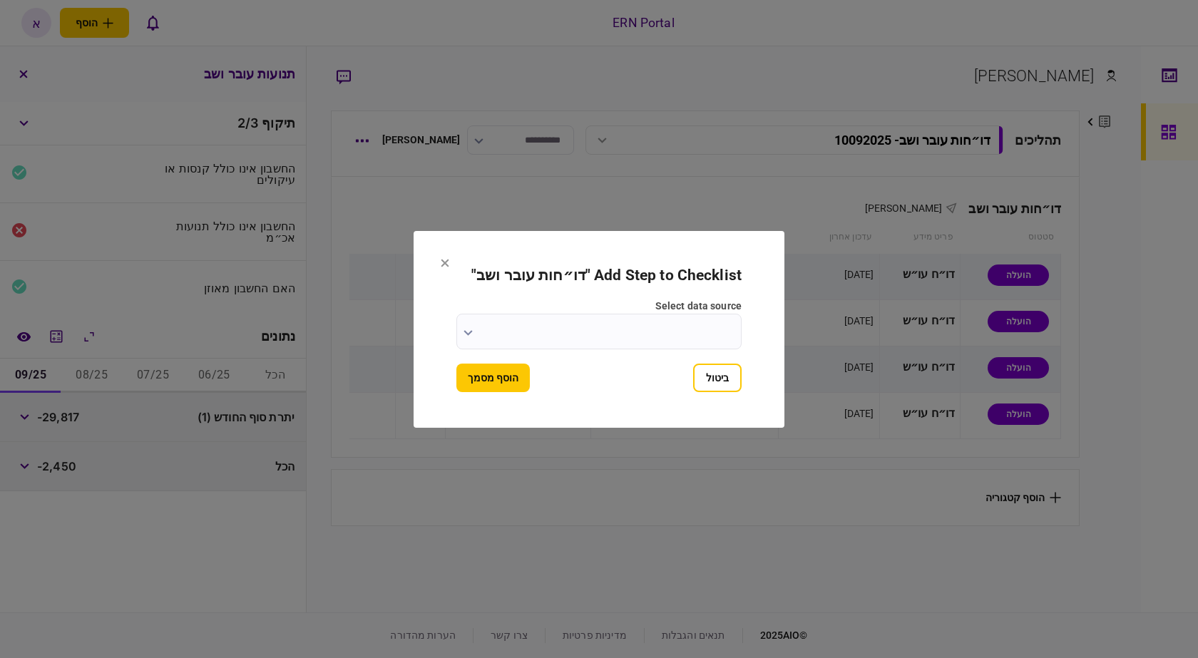
click at [636, 332] on input "select data source" at bounding box center [598, 332] width 285 height 36
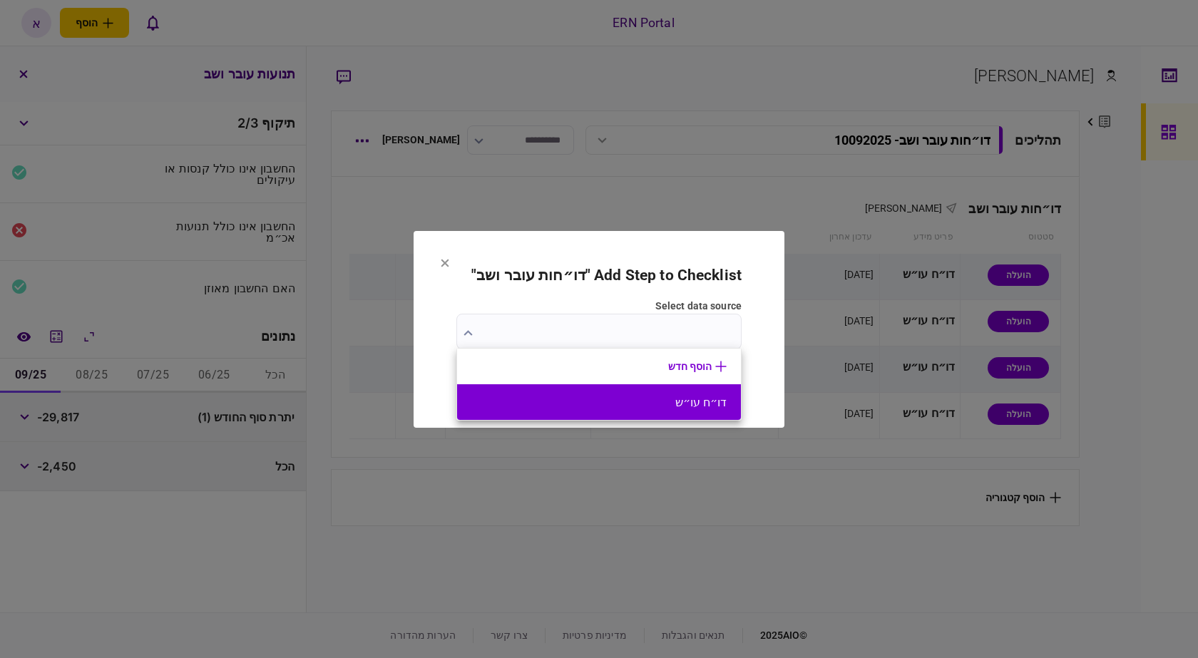
click at [665, 399] on button "דו״ח עו״ש" at bounding box center [598, 403] width 255 height 14
type input "*********"
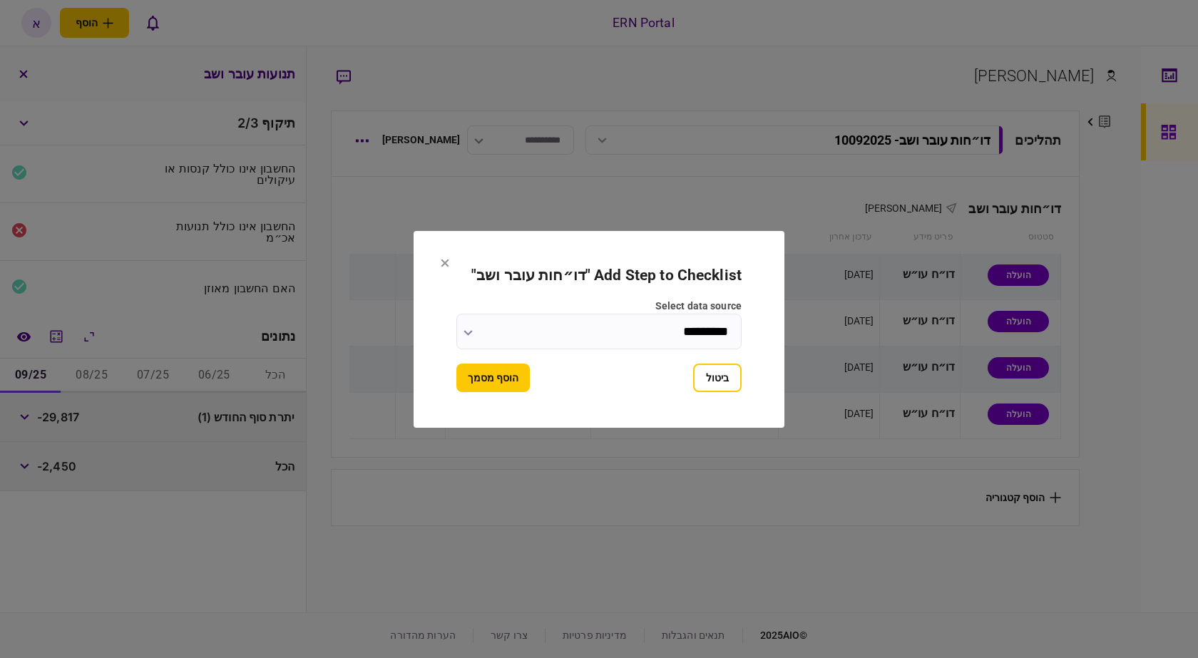
click at [507, 383] on button "הוסף מסמך" at bounding box center [492, 378] width 73 height 29
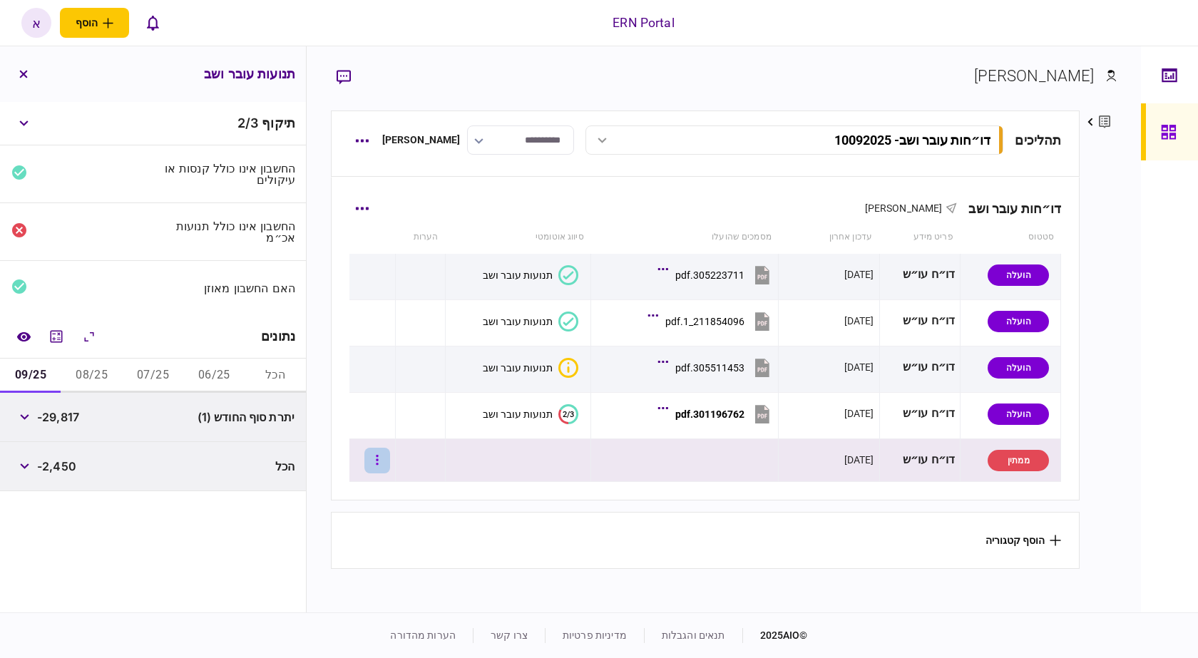
click at [384, 469] on button "button" at bounding box center [377, 461] width 26 height 26
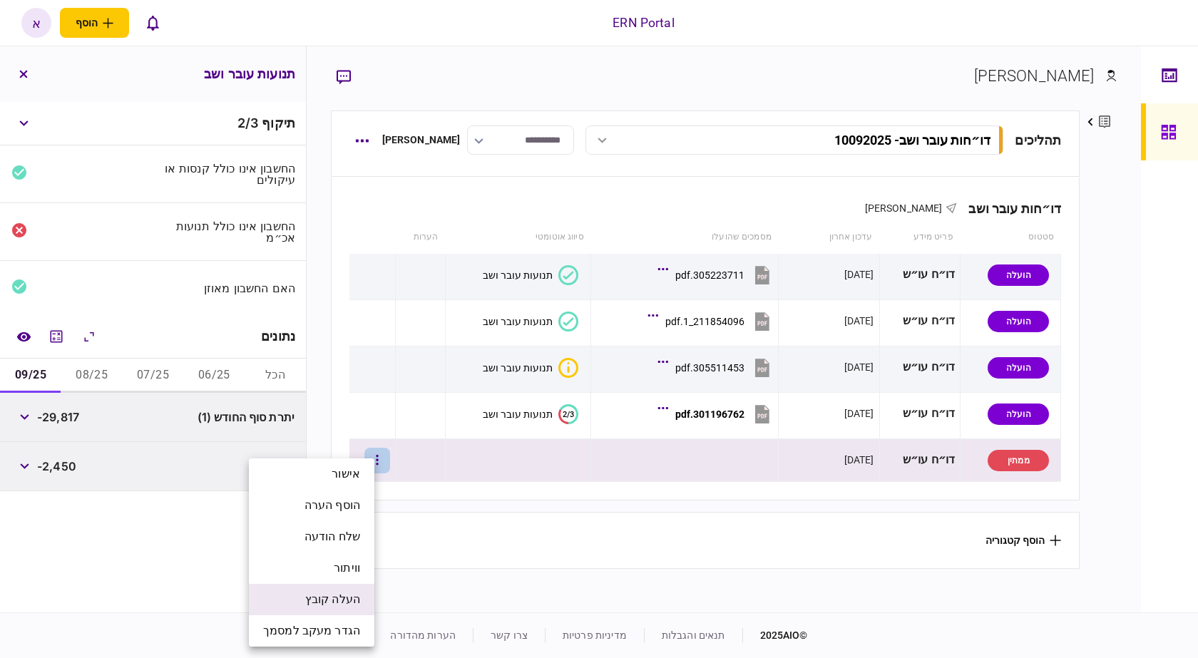
click at [359, 597] on span "העלה קובץ" at bounding box center [332, 599] width 55 height 17
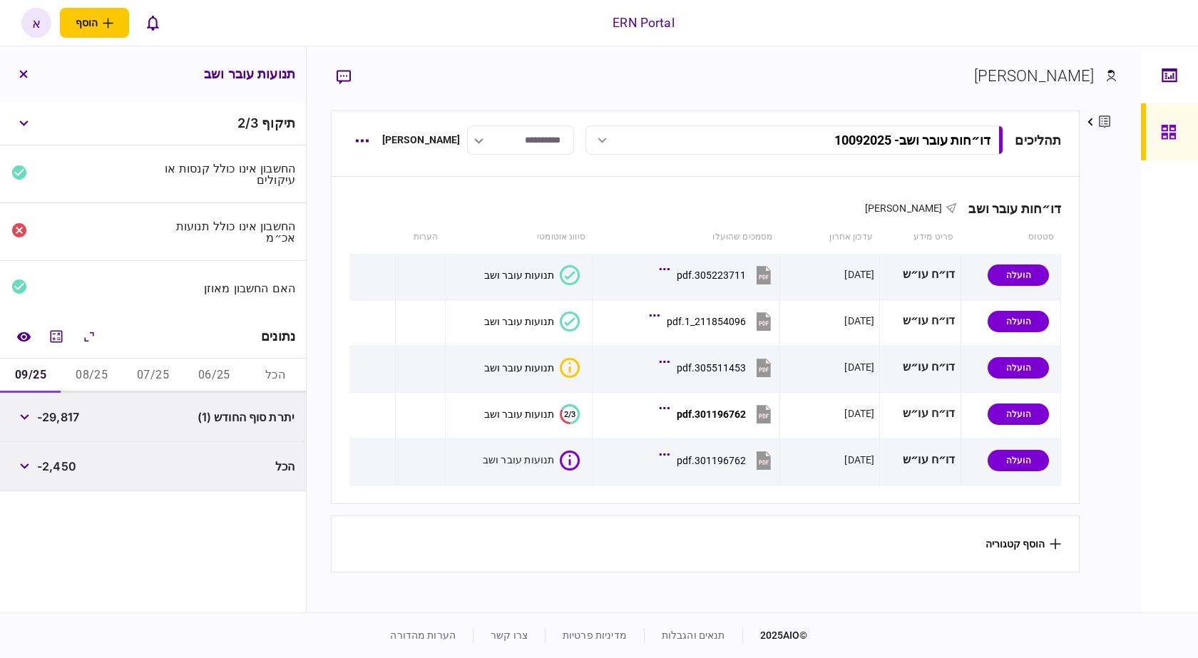
click at [639, 518] on section "הוסף קטגוריה" at bounding box center [705, 543] width 749 height 57
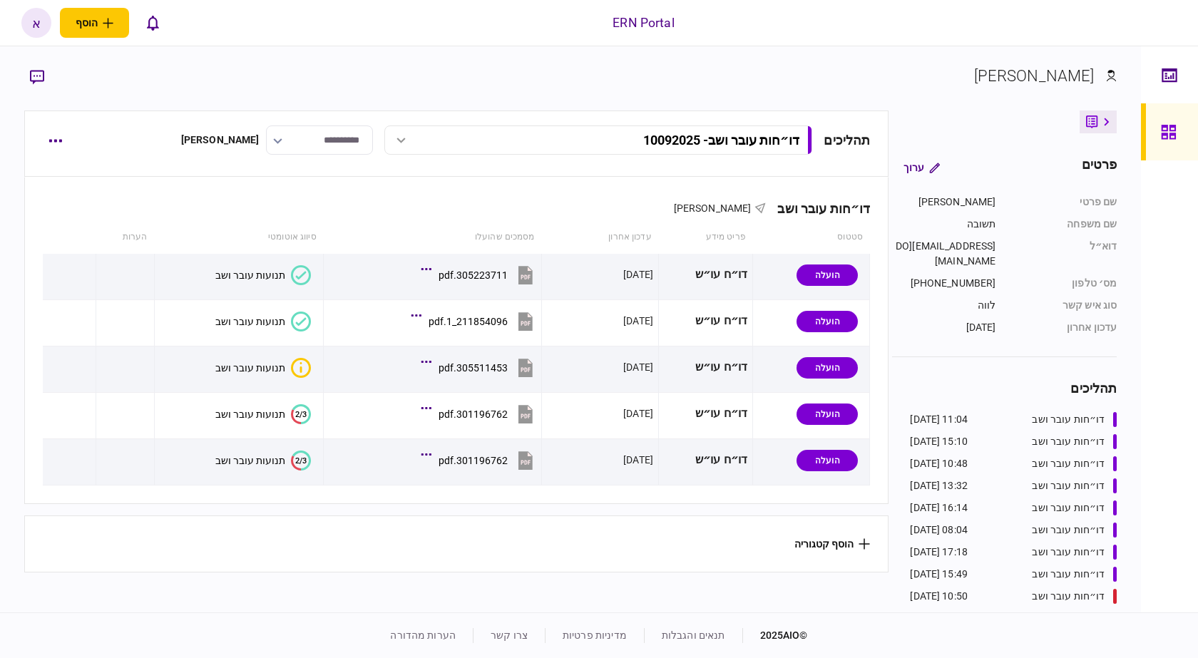
click at [248, 462] on div "תנועות עובר ושב" at bounding box center [250, 460] width 70 height 11
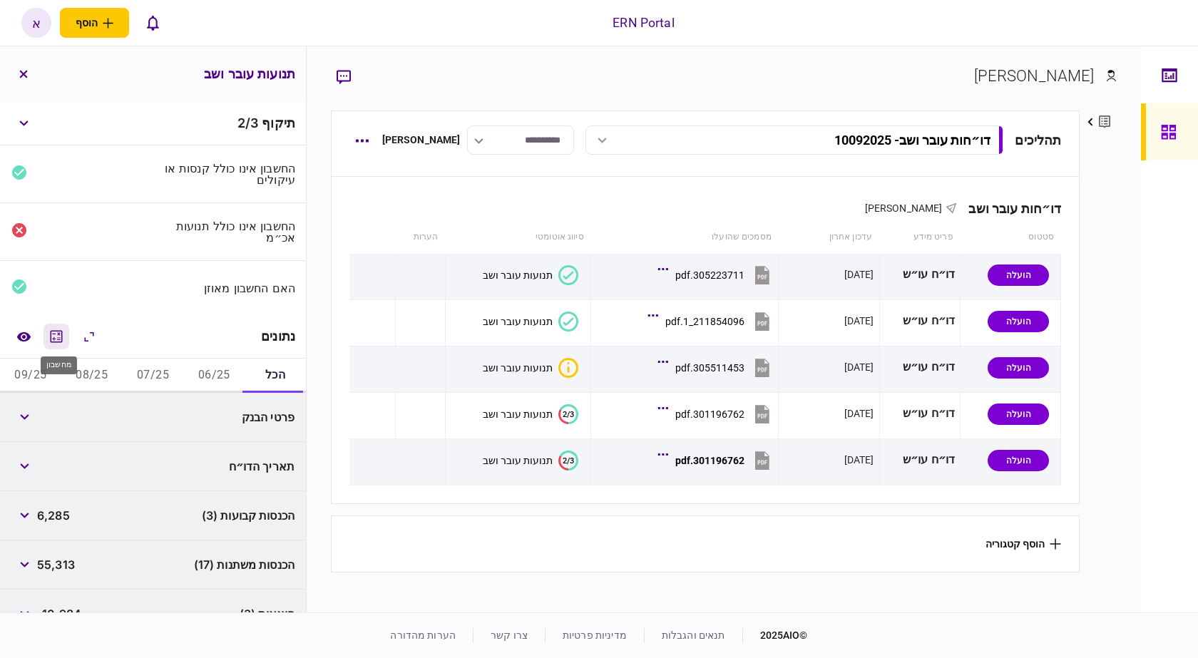
click at [53, 334] on icon "מחשבון" at bounding box center [56, 336] width 17 height 17
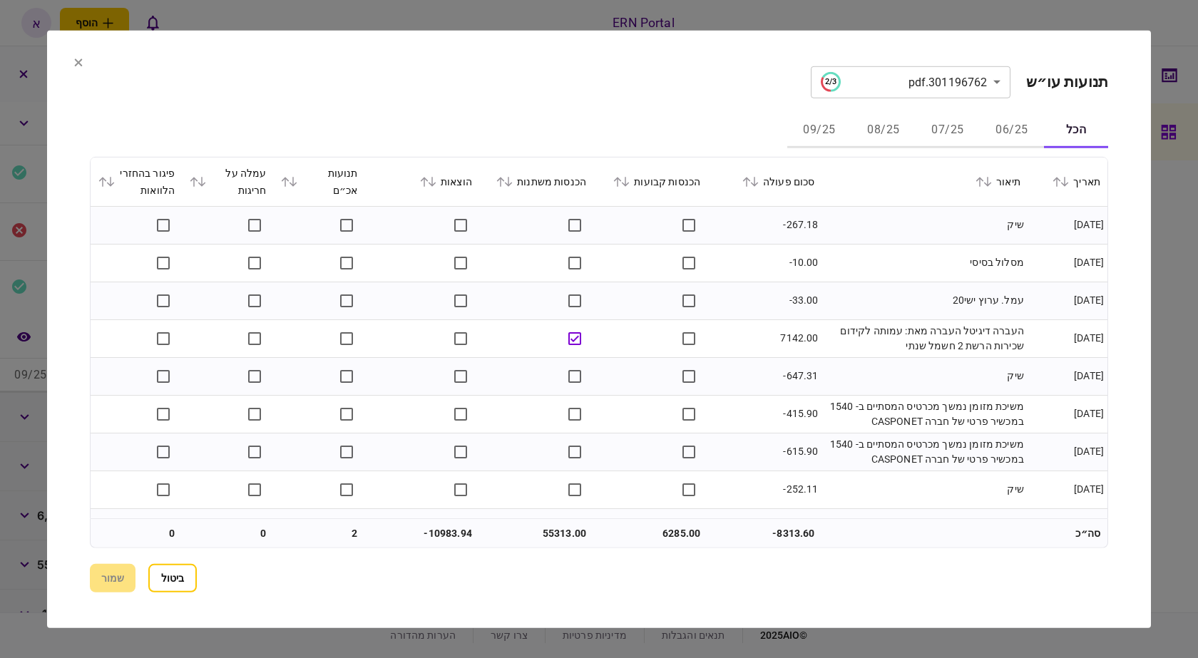
drag, startPoint x: 1009, startPoint y: 128, endPoint x: 1002, endPoint y: 124, distance: 7.3
click at [1006, 126] on button "06/25" at bounding box center [1011, 130] width 64 height 34
click at [1099, 22] on div at bounding box center [599, 329] width 1198 height 658
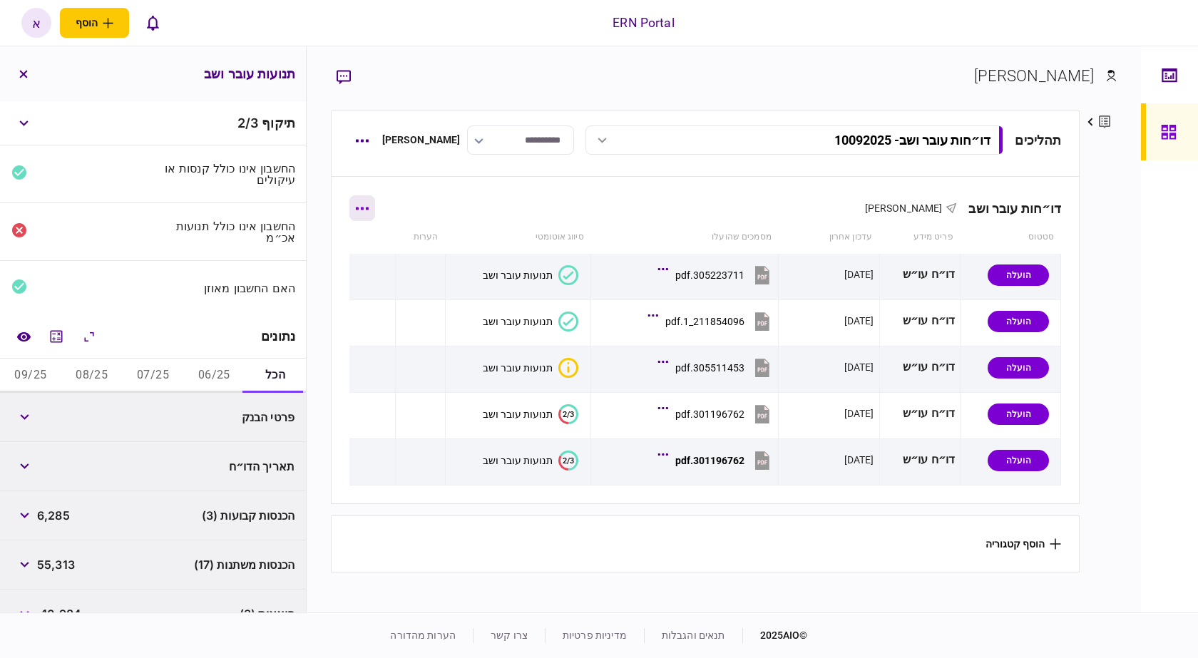
click at [369, 212] on button "button" at bounding box center [362, 208] width 26 height 26
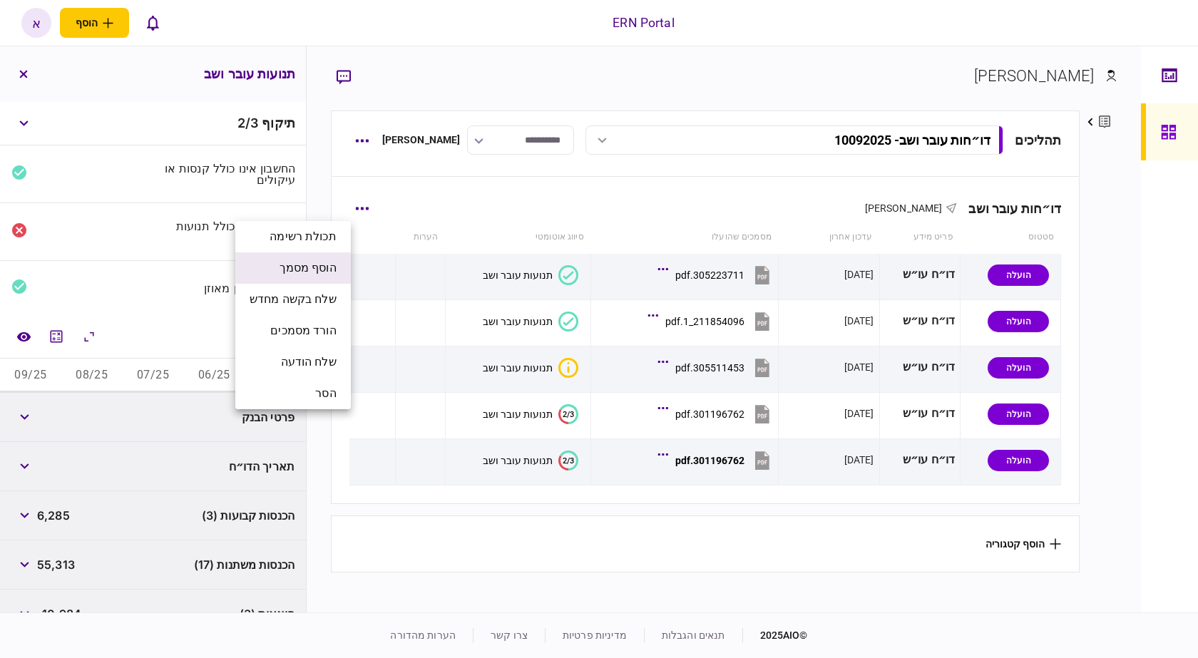
click at [331, 272] on span "הוסף מסמך" at bounding box center [307, 267] width 57 height 17
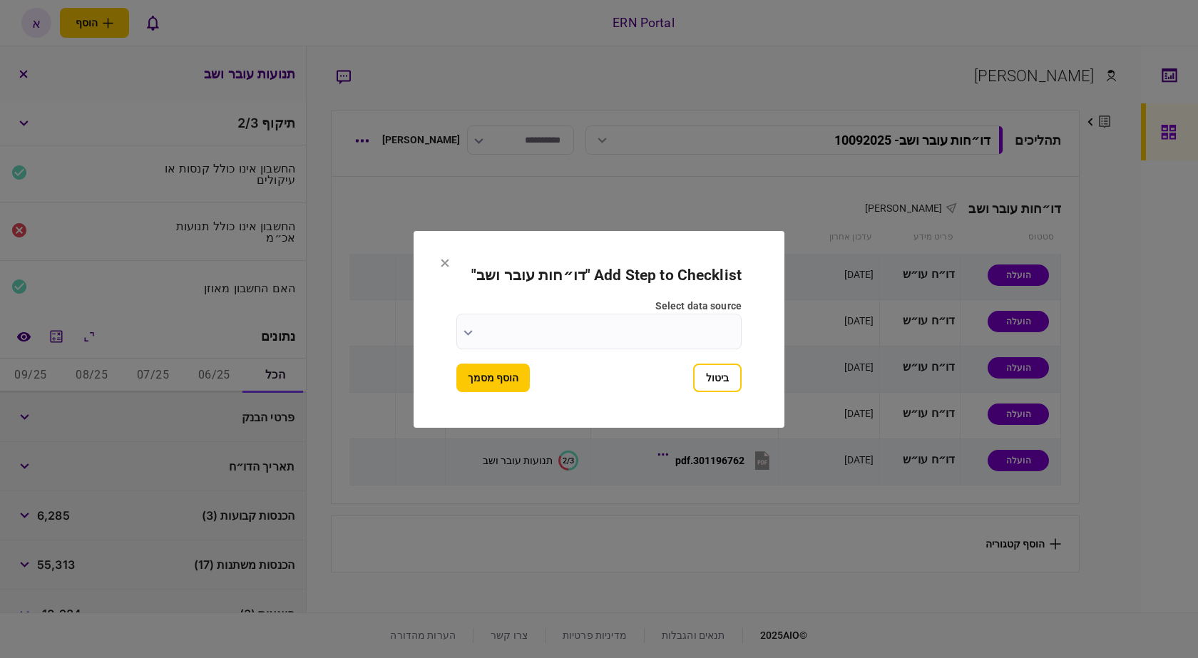
click at [672, 339] on input "select data source" at bounding box center [598, 332] width 285 height 36
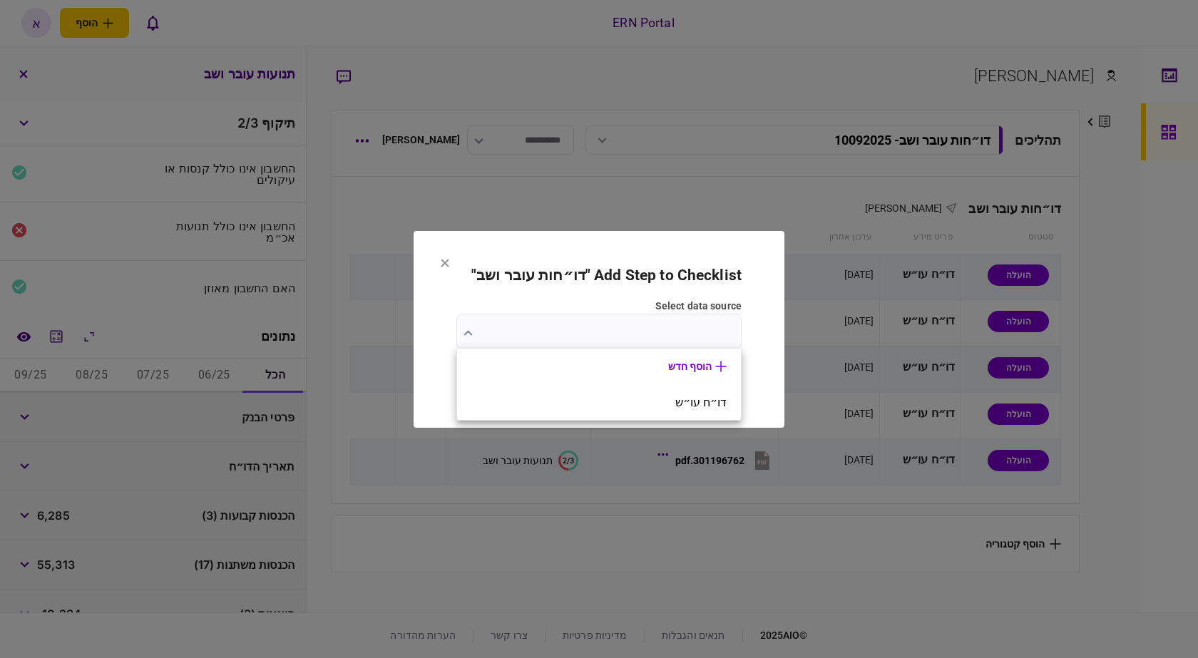
drag, startPoint x: 662, startPoint y: 409, endPoint x: 530, endPoint y: 431, distance: 133.7
click at [662, 408] on button "דו״ח עו״ש" at bounding box center [598, 403] width 255 height 14
type input "*********"
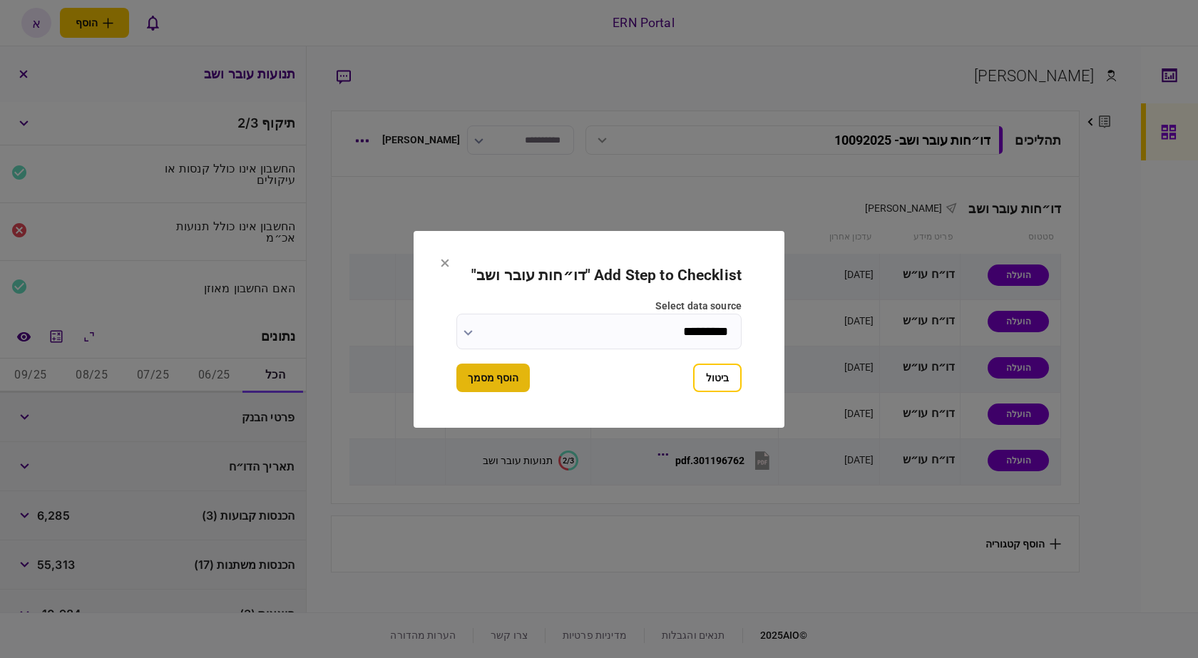
click at [498, 386] on button "הוסף מסמך" at bounding box center [492, 378] width 73 height 29
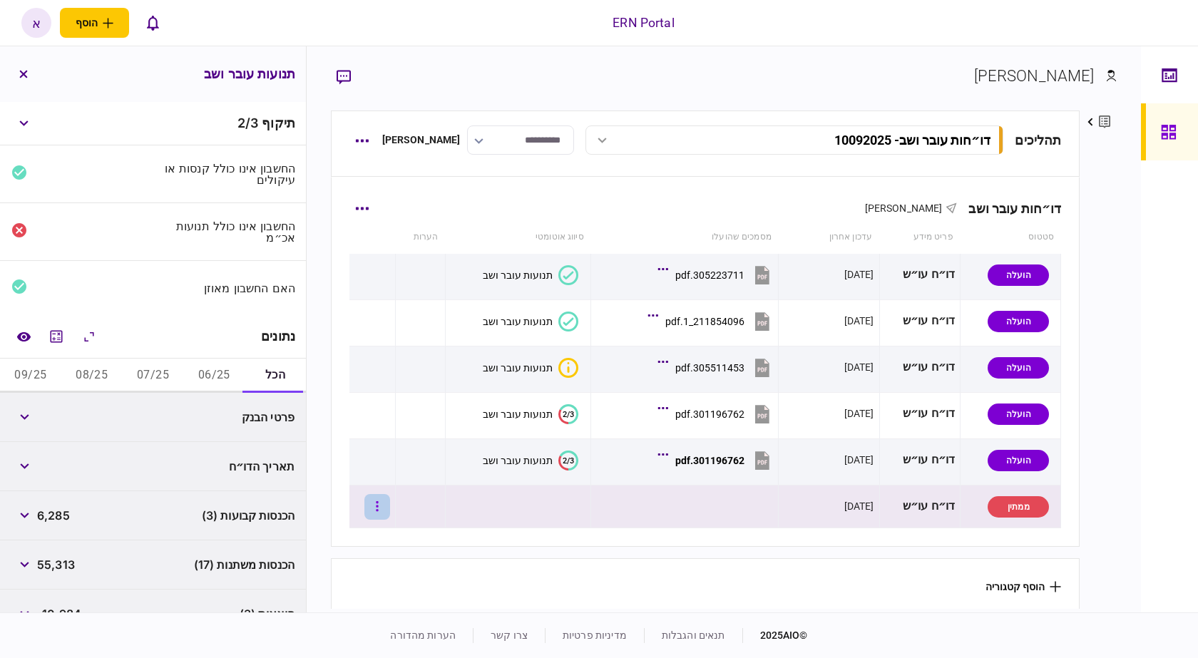
click at [384, 515] on button "button" at bounding box center [377, 507] width 26 height 26
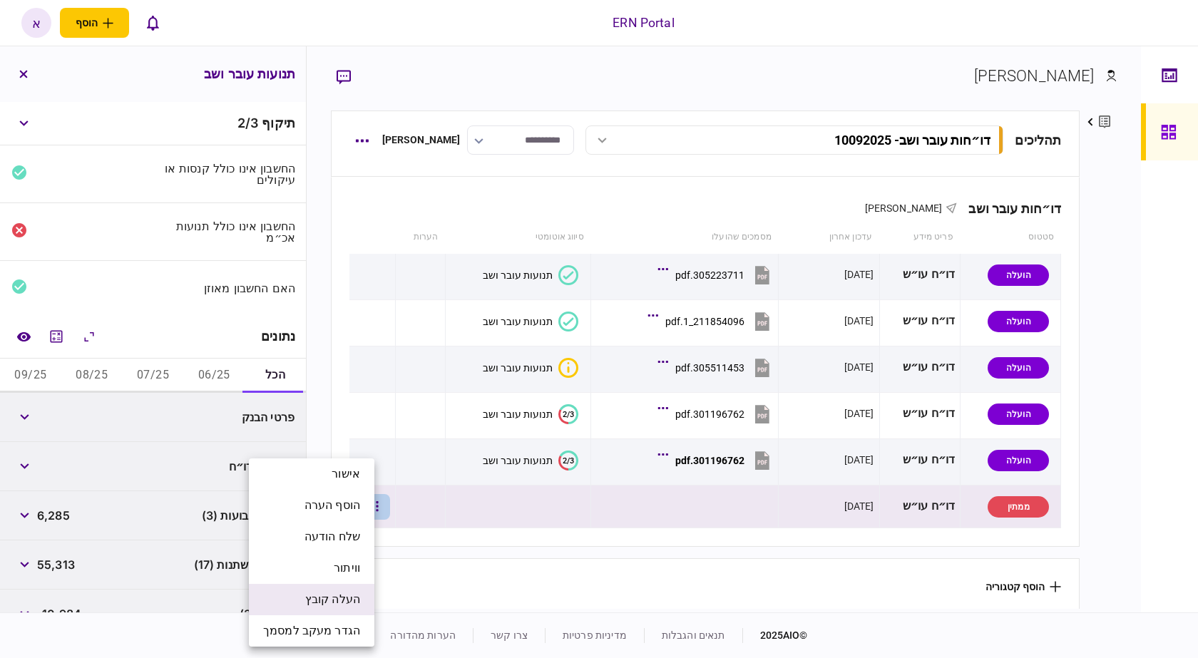
click at [314, 595] on span "העלה קובץ" at bounding box center [332, 599] width 55 height 17
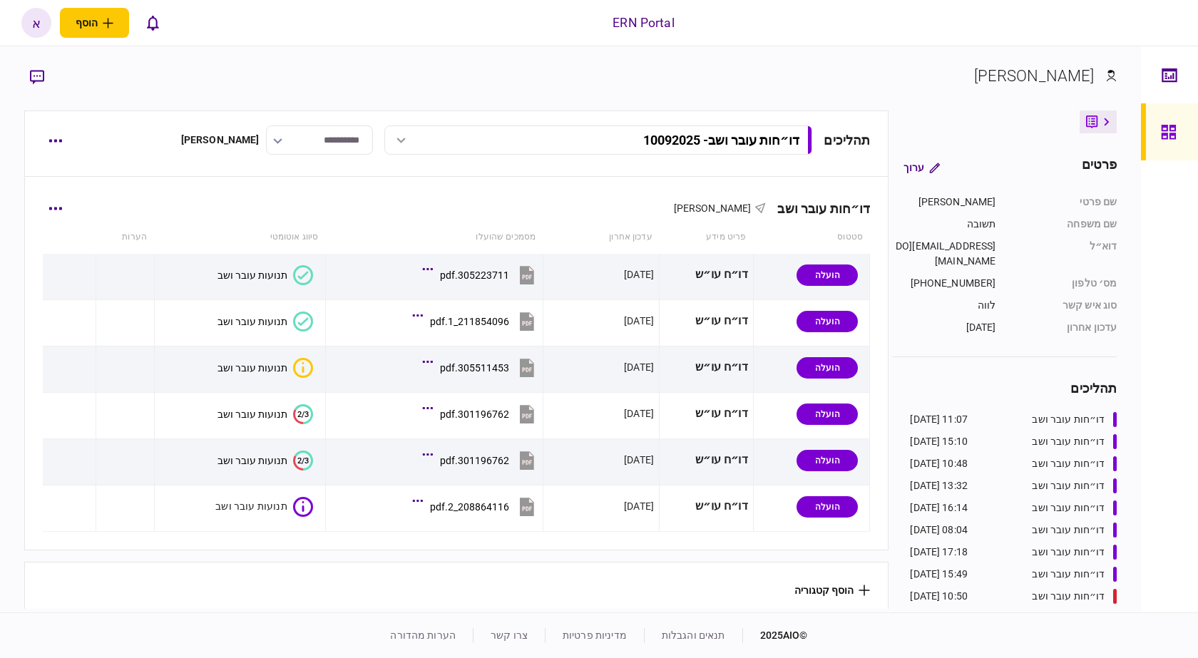
click at [367, 538] on div "דו״חות עובר ושב אריאל תשובה סטטוס פריט מידע עדכון אחרון מסמכים שהועלו סיווג אוט…" at bounding box center [456, 364] width 863 height 372
click at [432, 207] on div "דו״חות עובר ושב [PERSON_NAME]" at bounding box center [457, 199] width 828 height 43
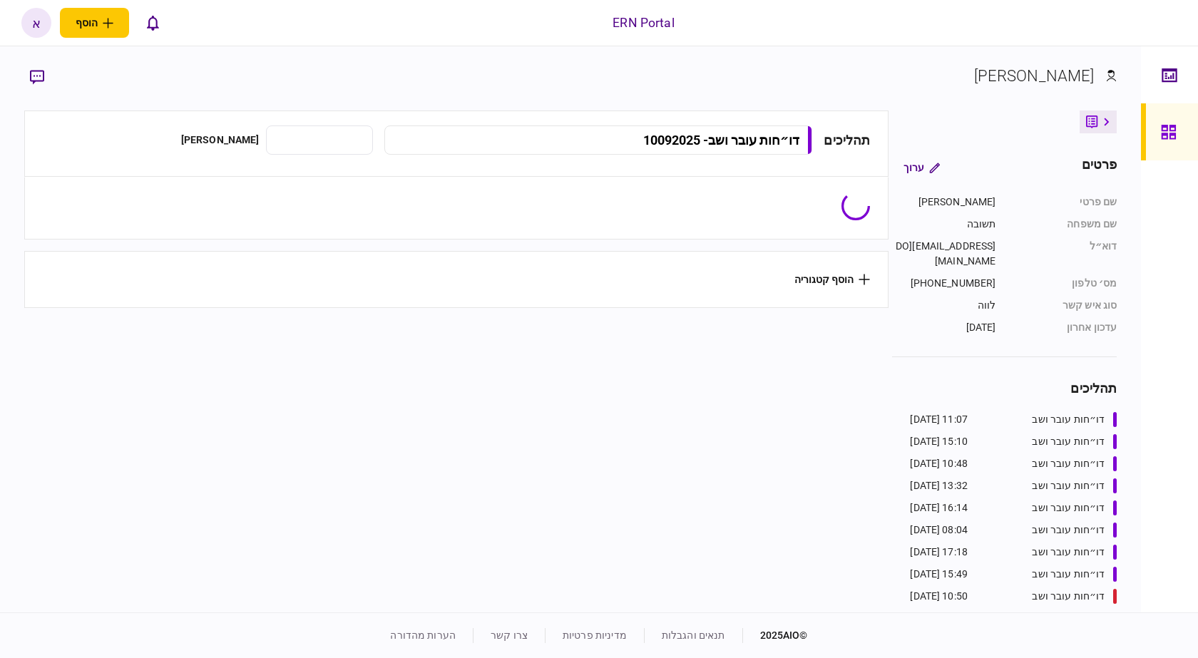
type input "**********"
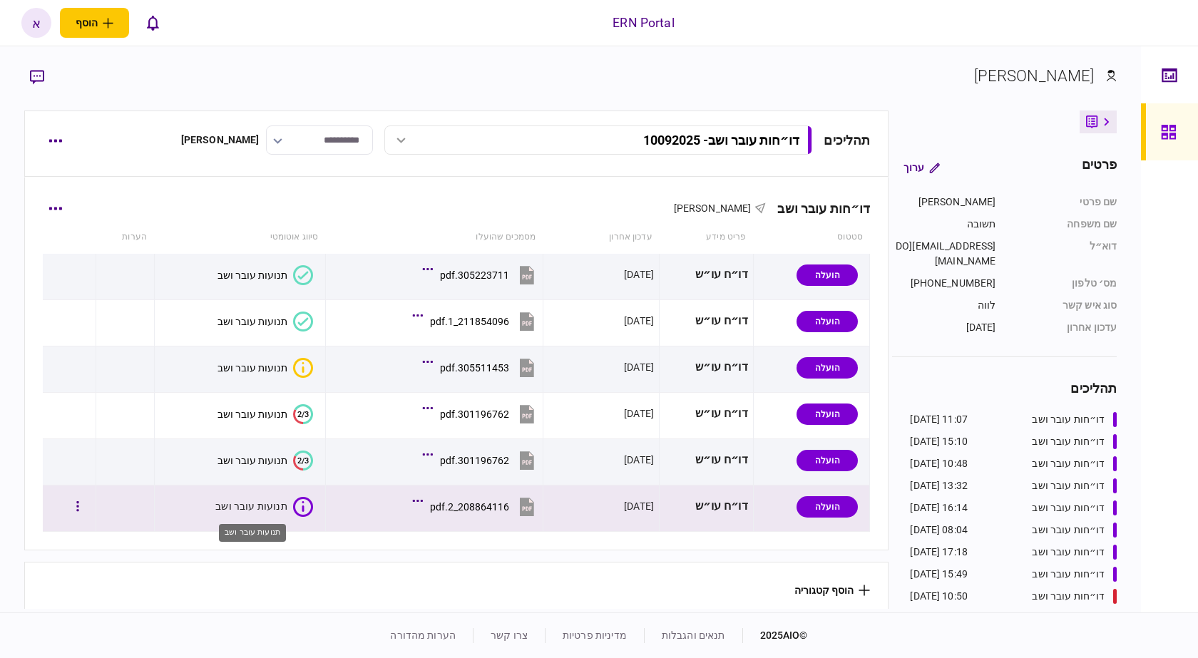
click at [273, 510] on div "תנועות עובר ושב" at bounding box center [251, 506] width 72 height 14
click at [275, 510] on div "תנועות עובר ושב" at bounding box center [250, 506] width 70 height 11
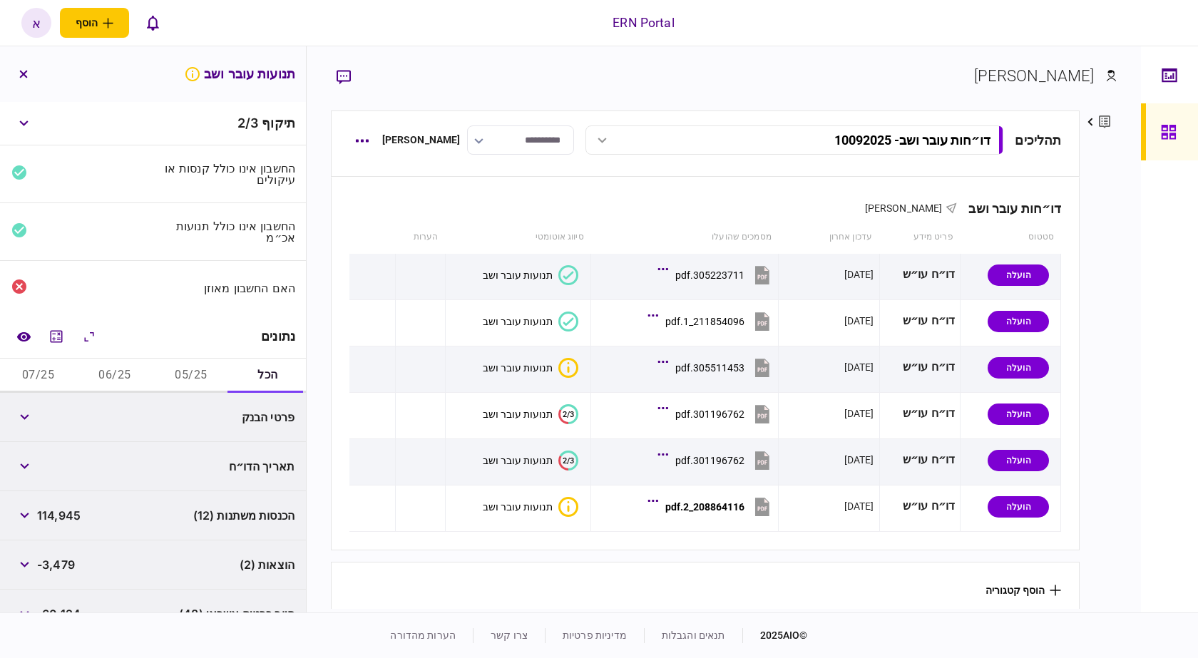
click at [36, 373] on button "07/25" at bounding box center [38, 376] width 76 height 34
